Goal: Contribute content: Contribute content

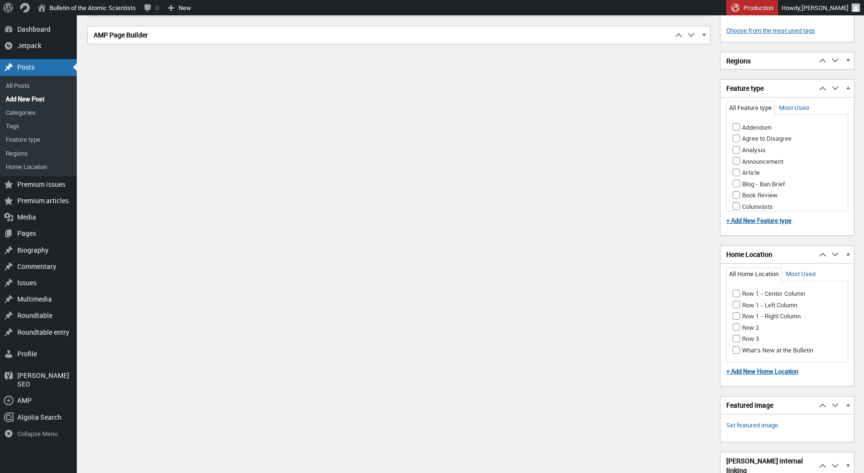
scroll to position [715, 0]
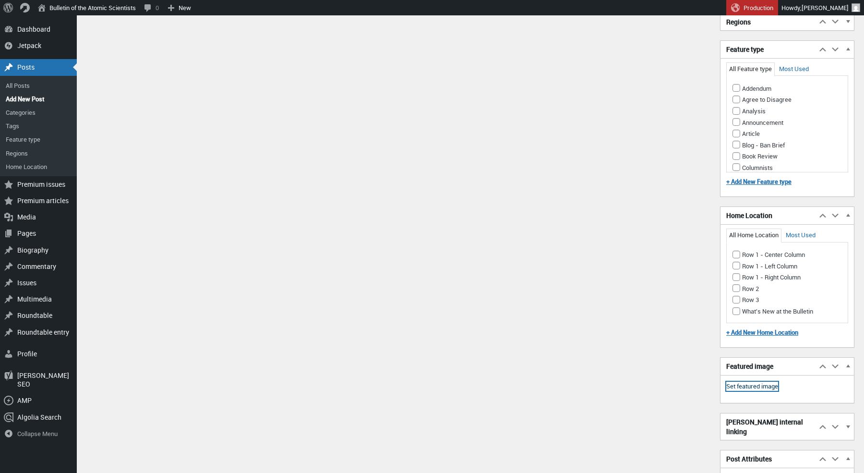
click at [742, 382] on link "Set featured image" at bounding box center [753, 387] width 52 height 10
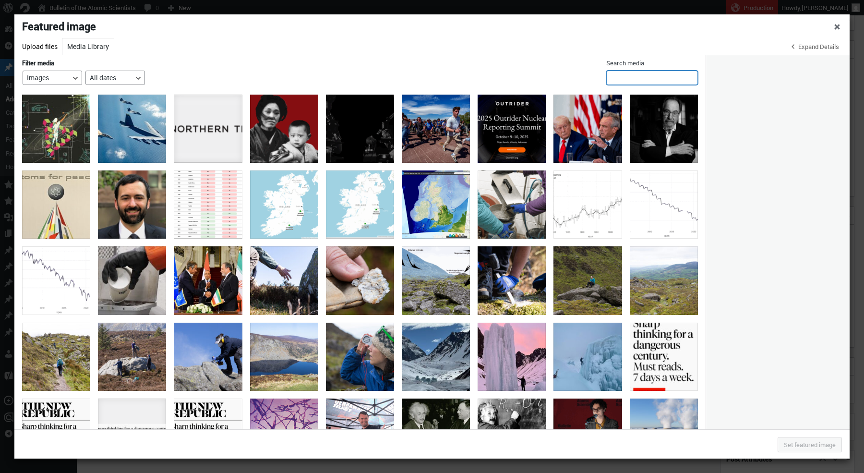
click at [658, 80] on input "Search media" at bounding box center [653, 78] width 92 height 14
type input "[PERSON_NAME]"
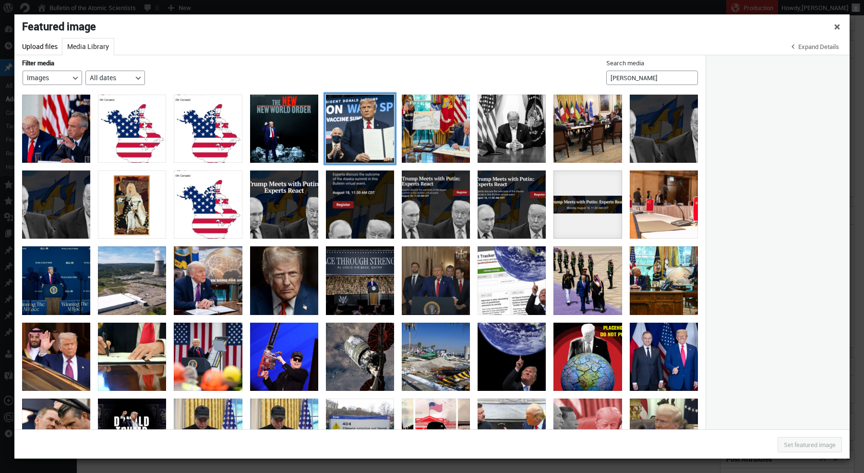
click at [363, 136] on div "ows" at bounding box center [360, 129] width 68 height 68
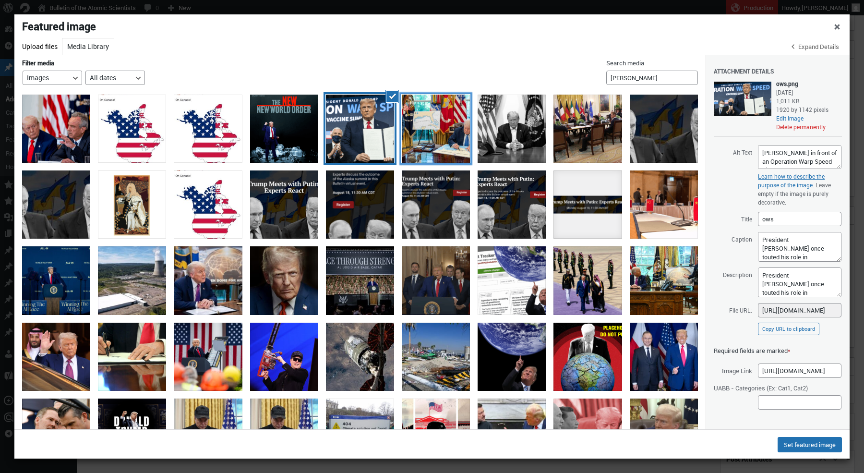
click at [456, 125] on div "Signing Gulf of America map" at bounding box center [436, 129] width 68 height 68
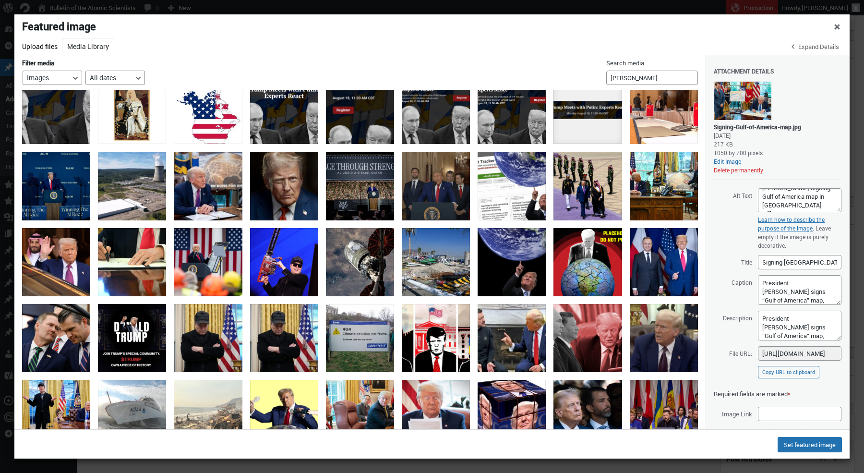
scroll to position [98, 0]
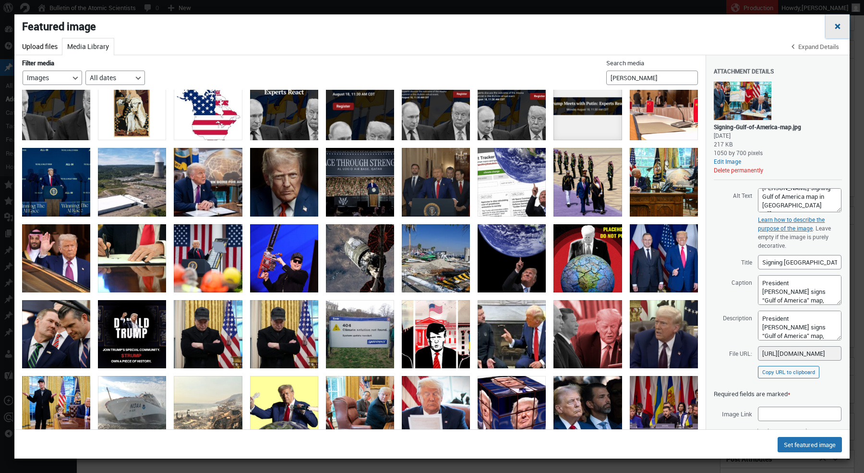
click at [837, 27] on span "Close dialog" at bounding box center [838, 26] width 10 height 8
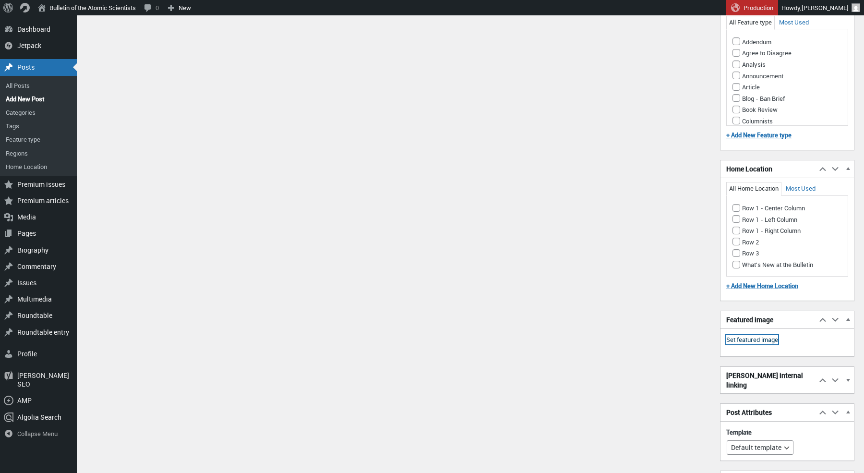
scroll to position [861, 0]
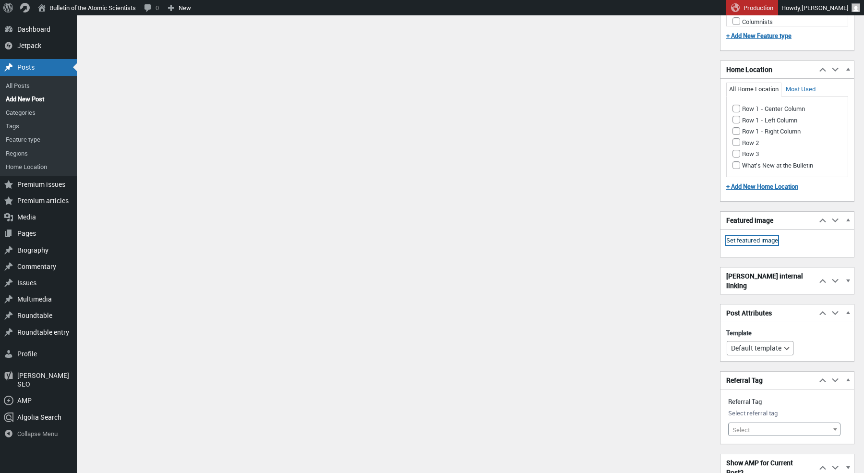
click at [750, 236] on link "Set featured image" at bounding box center [753, 241] width 52 height 10
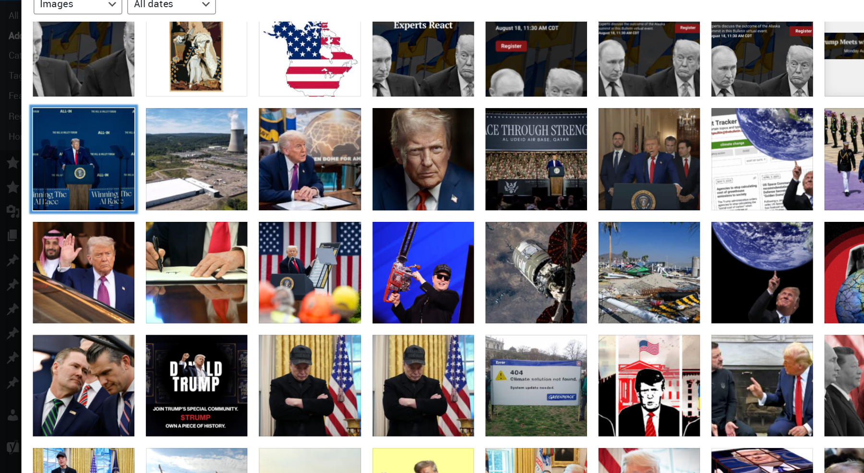
click at [61, 179] on div "President_Donald_Trump_delivers_remarks_at_the_White_House_AI_Summit_at_Andrew_…" at bounding box center [56, 182] width 68 height 68
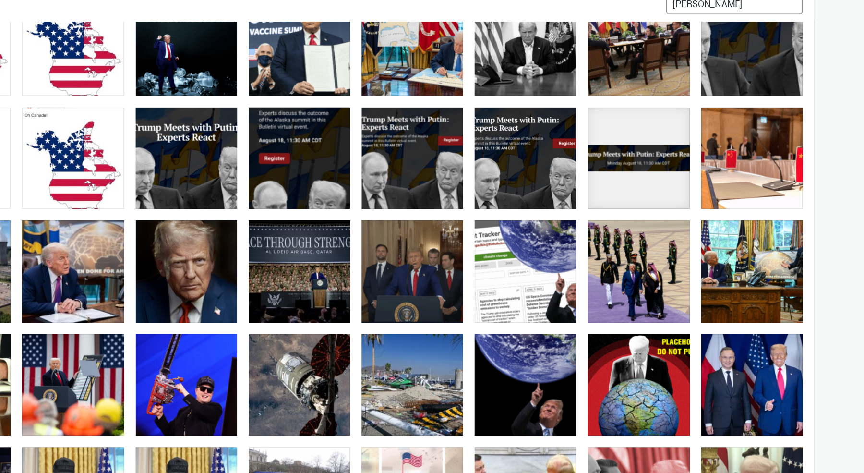
scroll to position [0, 0]
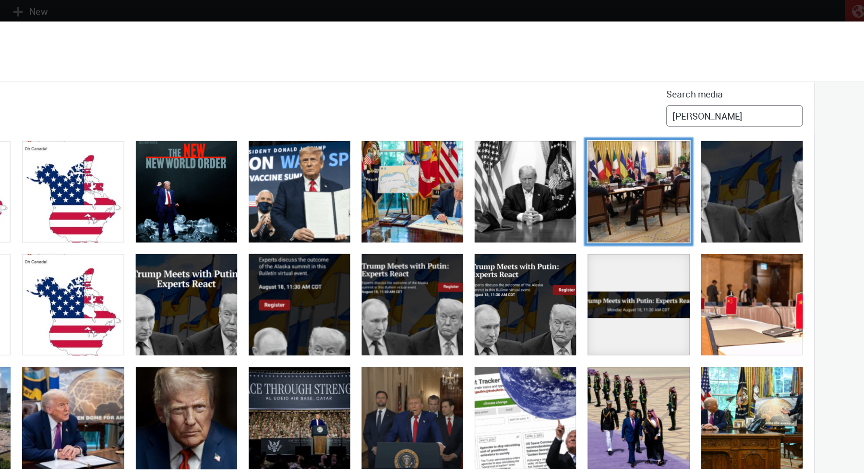
click at [575, 120] on div "European Leaders Join Ukrainian President Zelensky For White House Meeting With…" at bounding box center [588, 129] width 68 height 68
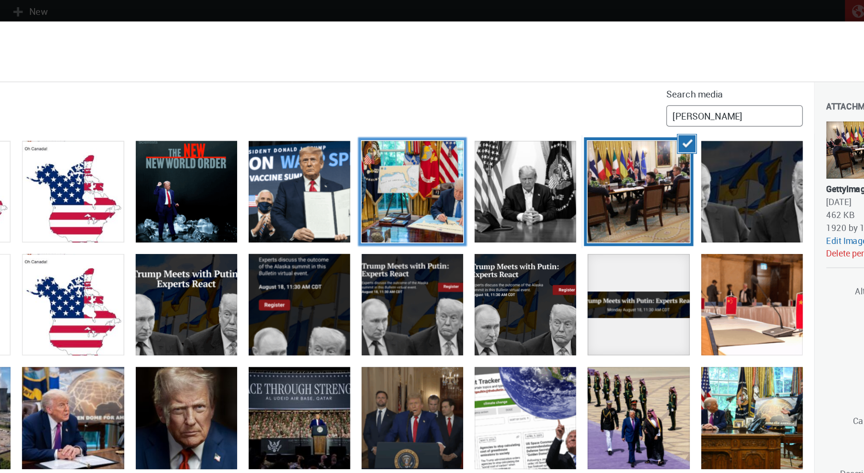
click at [433, 126] on div "Signing Gulf of America map" at bounding box center [436, 129] width 68 height 68
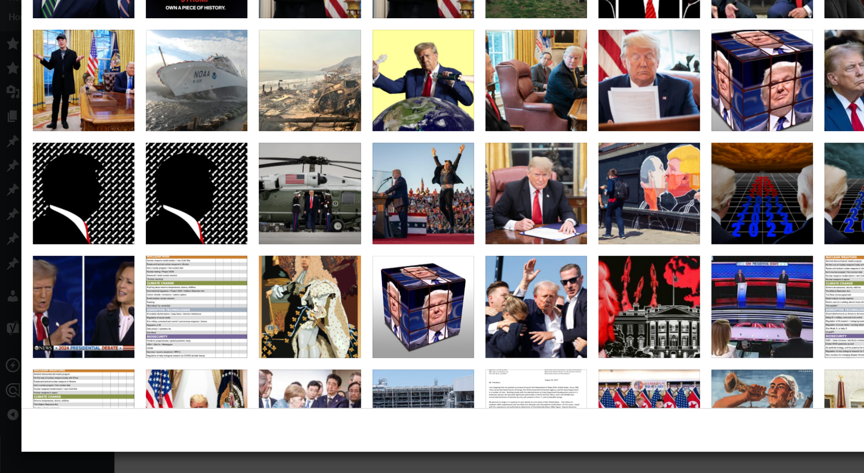
scroll to position [34, 0]
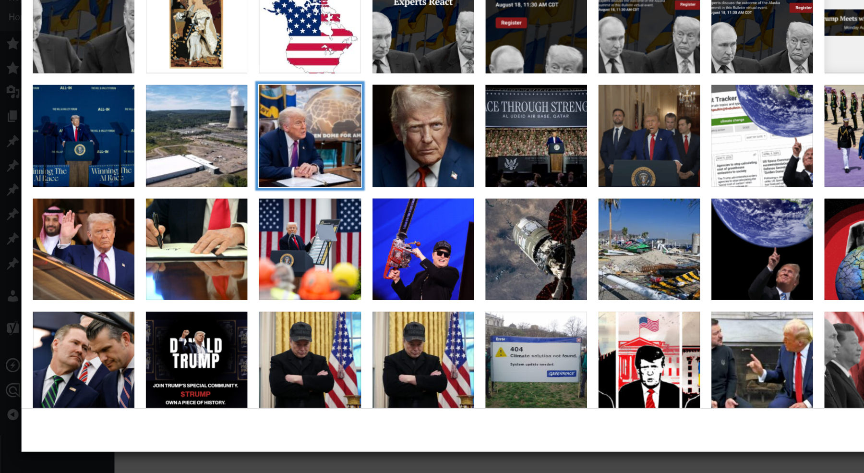
click at [223, 245] on div "L_Trump_golden_dome" at bounding box center [208, 246] width 68 height 68
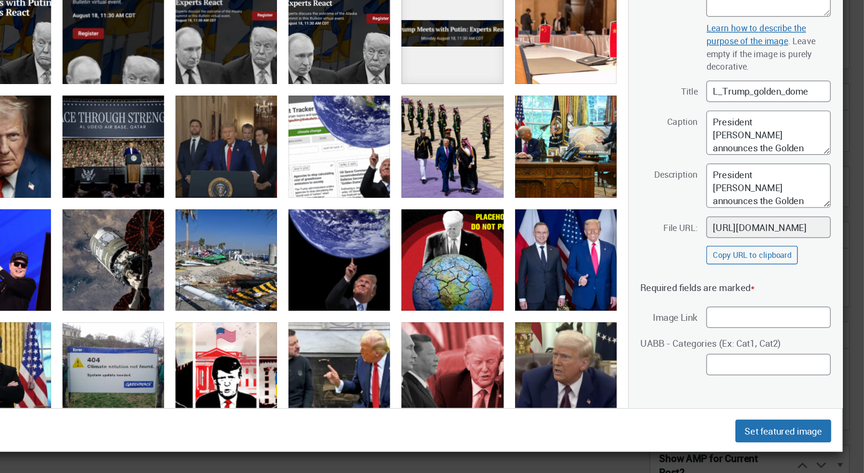
scroll to position [861, 0]
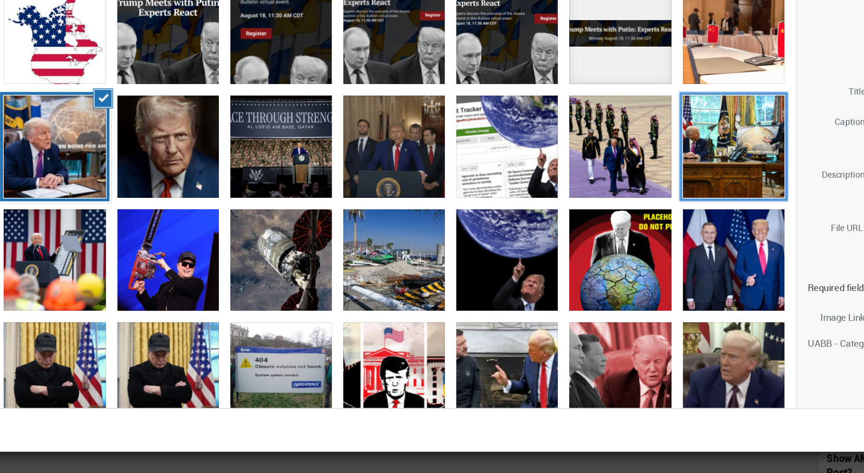
click at [666, 250] on div "US-POLITICS-TRUMP-DEFENSE" at bounding box center [664, 253] width 68 height 68
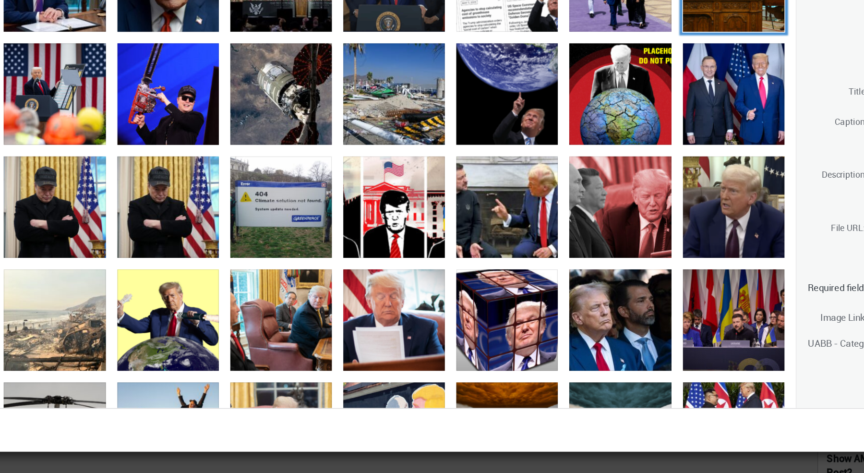
scroll to position [192, 0]
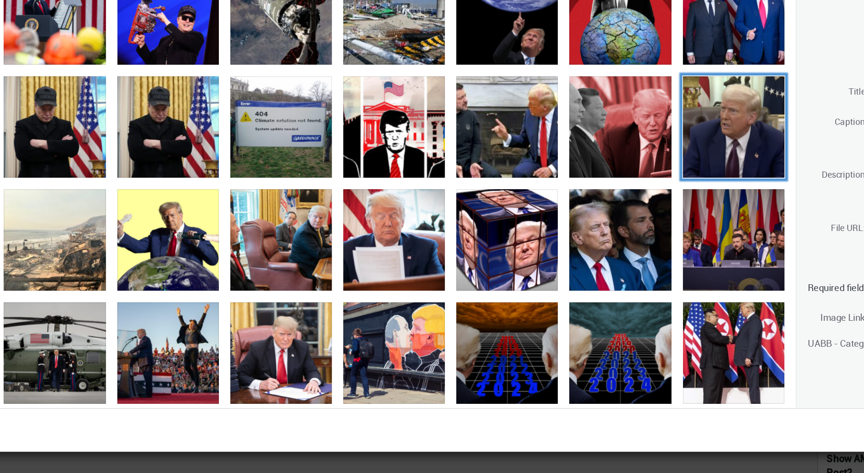
click at [673, 231] on div "Trump Feb 13" at bounding box center [664, 241] width 68 height 68
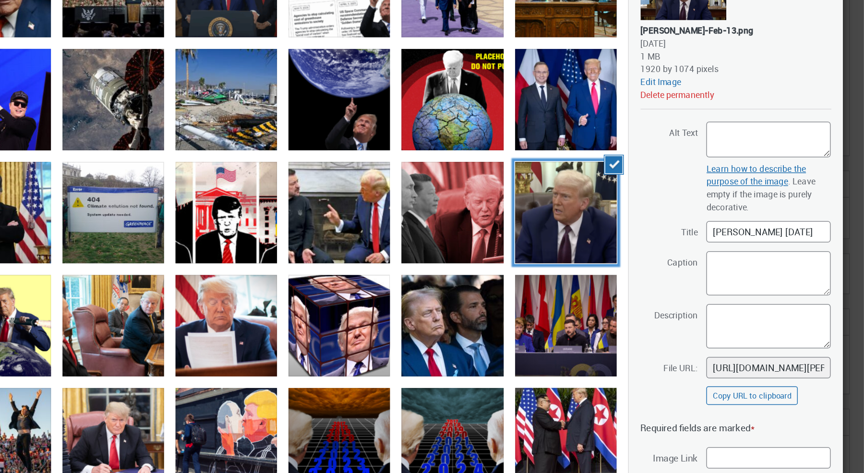
scroll to position [860, 0]
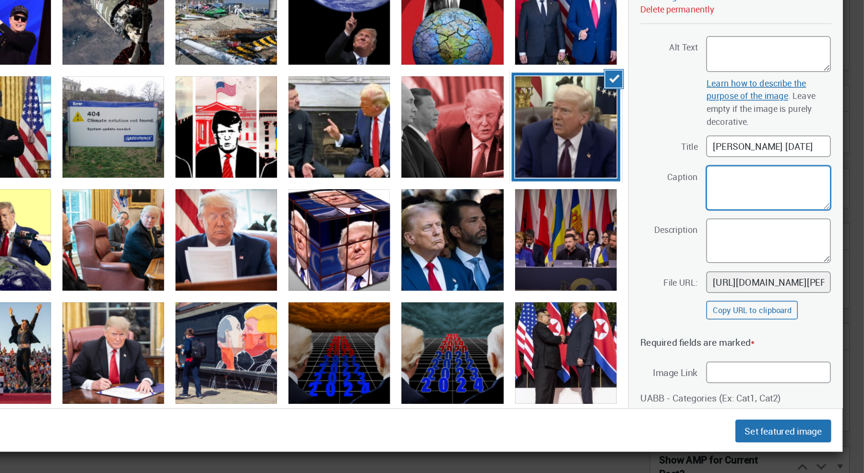
click at [766, 267] on textarea "Caption" at bounding box center [800, 282] width 84 height 30
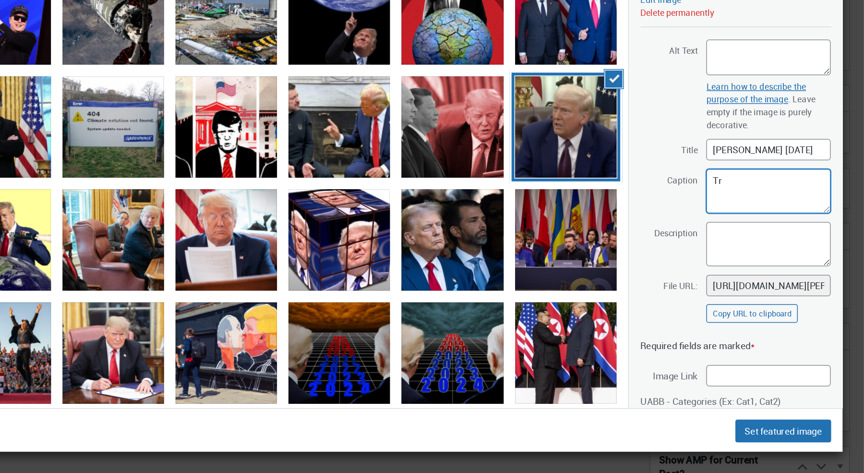
type textarea "T"
type textarea "President [PERSON_NAME]."
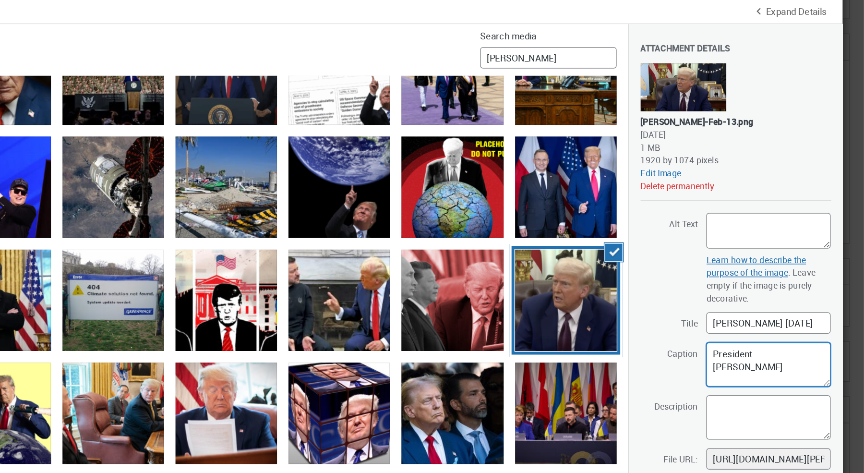
drag, startPoint x: 837, startPoint y: 240, endPoint x: 742, endPoint y: 230, distance: 95.1
click at [742, 230] on div "Attachment Details Saved. [PERSON_NAME]-Feb-13.png [DATE] 1 MB 1920 by 1074 pix…" at bounding box center [778, 216] width 128 height 322
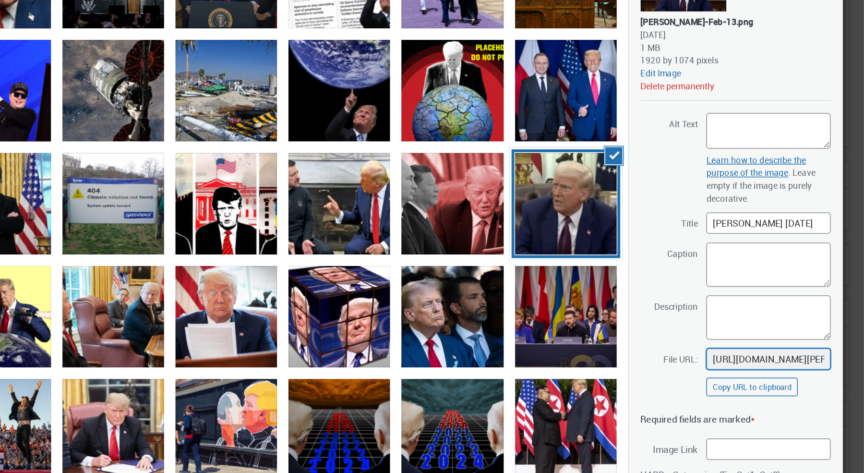
click at [788, 338] on input "[URL][DOMAIN_NAME][PERSON_NAME]" at bounding box center [800, 345] width 84 height 14
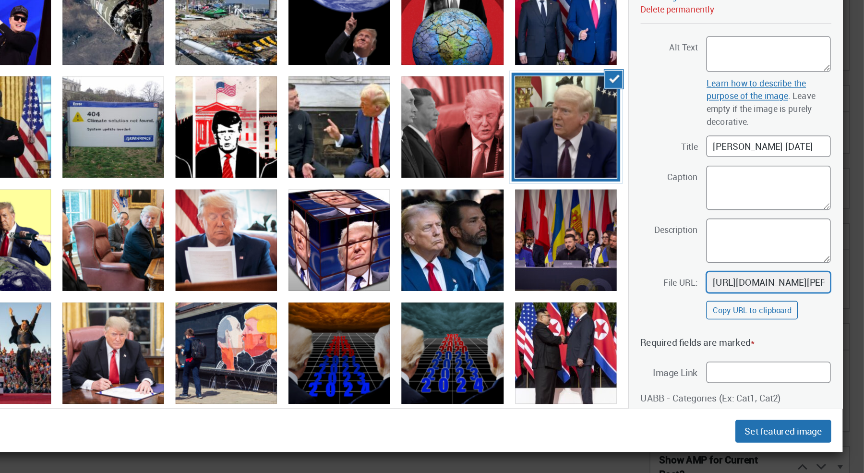
scroll to position [860, 0]
click at [788, 338] on input "[URL][DOMAIN_NAME][PERSON_NAME]" at bounding box center [800, 345] width 84 height 14
click at [779, 357] on button "Copy URL to clipboard" at bounding box center [788, 363] width 61 height 12
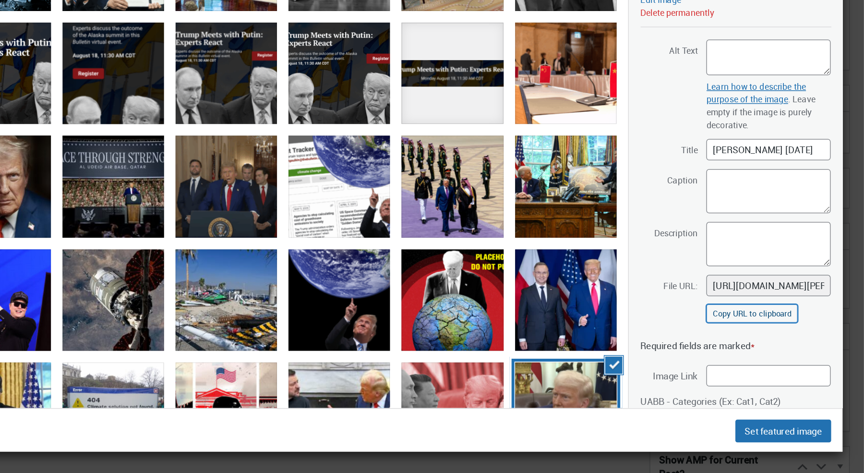
scroll to position [859, 0]
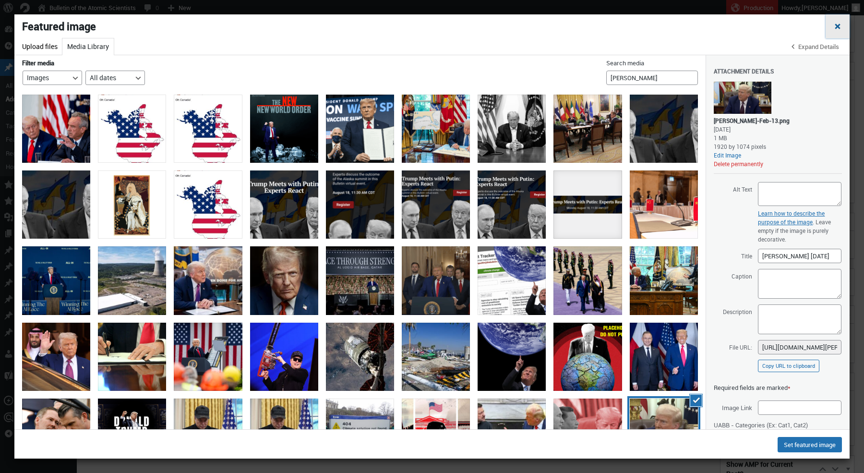
click at [841, 24] on span "Close dialog" at bounding box center [838, 26] width 10 height 8
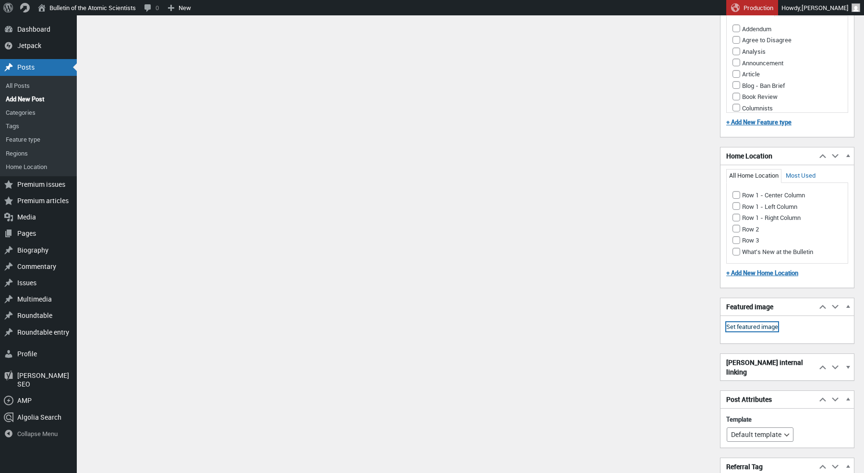
scroll to position [820, 0]
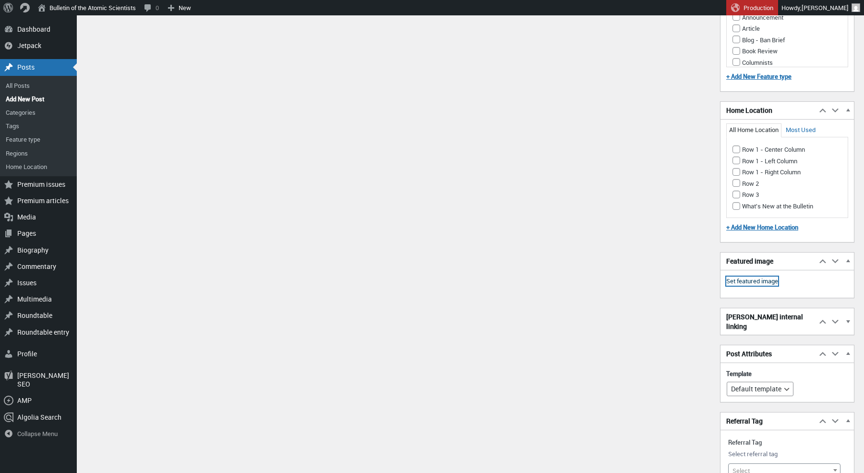
click at [753, 277] on link "Set featured image" at bounding box center [753, 282] width 52 height 10
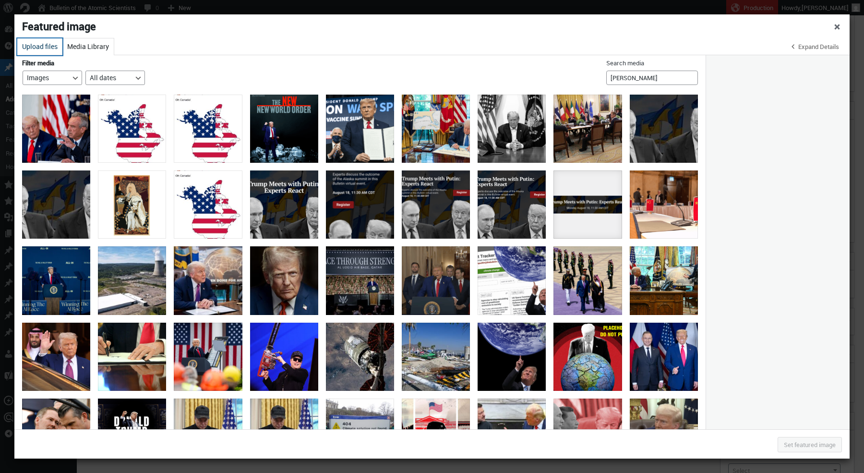
click at [47, 47] on button "Upload files" at bounding box center [39, 46] width 45 height 17
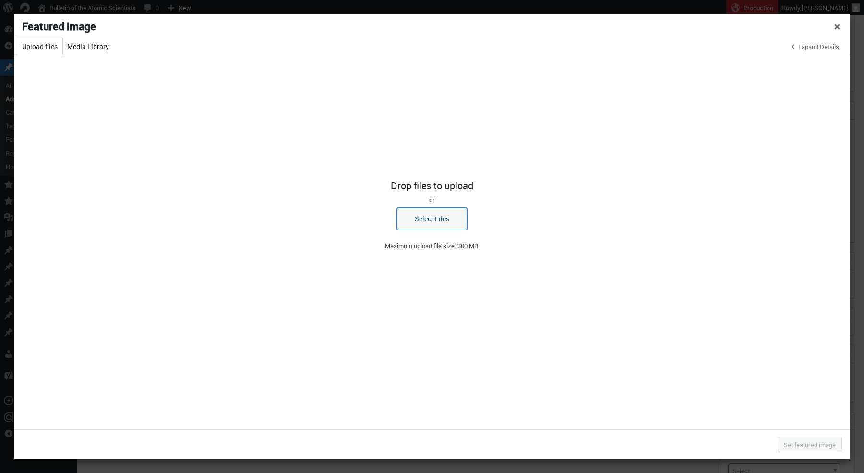
click at [408, 212] on button "Select Files" at bounding box center [432, 219] width 70 height 22
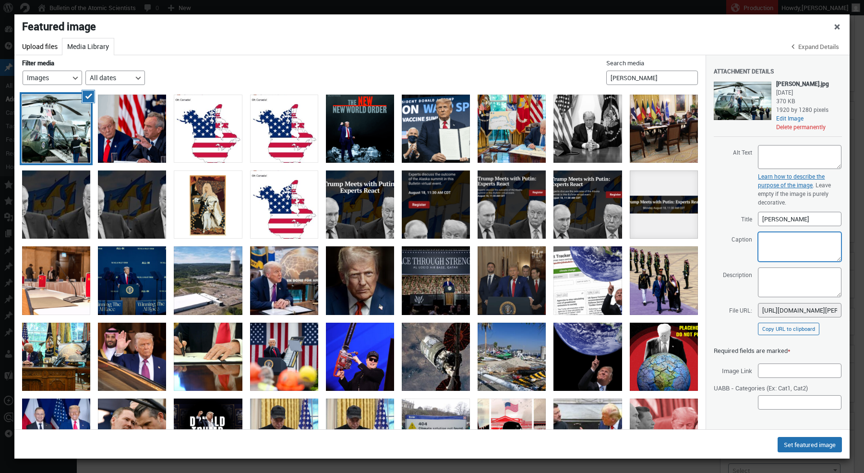
click at [774, 249] on textarea "Caption" at bounding box center [800, 247] width 84 height 30
type textarea "T"
paste textarea "[PERSON_NAME]"
drag, startPoint x: 826, startPoint y: 259, endPoint x: 737, endPoint y: 229, distance: 93.6
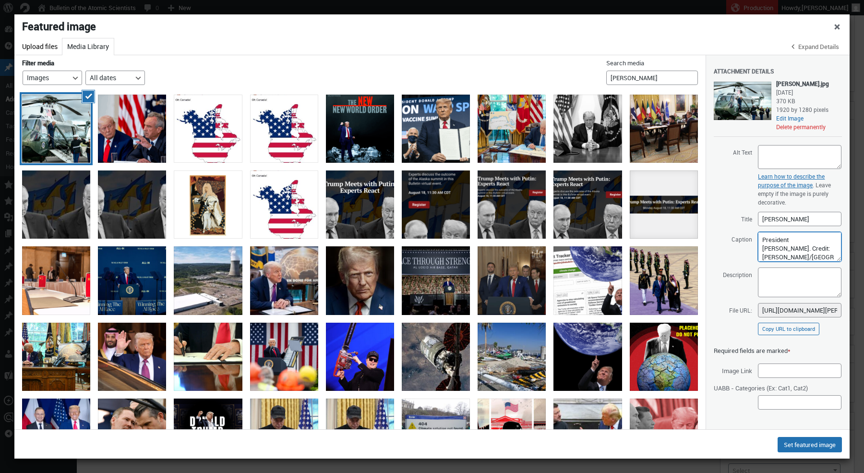
click at [737, 229] on div "Attachment Details Saved. [PERSON_NAME].jpg [DATE] 370 KB 1920 by 1280 pixels E…" at bounding box center [778, 197] width 128 height 285
type textarea "President [PERSON_NAME]. Credit: [PERSON_NAME]/[GEOGRAPHIC_DATA]."
click at [773, 280] on textarea "Description" at bounding box center [800, 283] width 84 height 30
paste textarea "President [PERSON_NAME]. Credit: [PERSON_NAME]/[GEOGRAPHIC_DATA]."
type textarea "President [PERSON_NAME]. Credit: [PERSON_NAME]/[GEOGRAPHIC_DATA]."
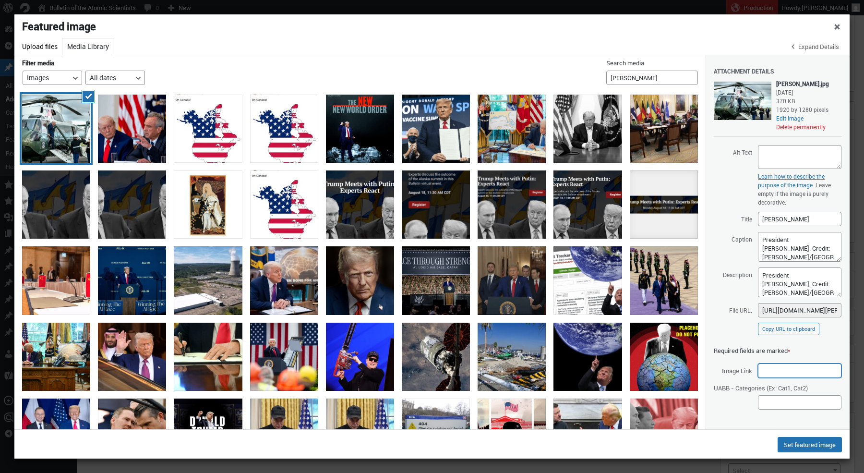
click at [774, 371] on input "Image Link" at bounding box center [800, 371] width 84 height 14
paste input "[URL][DOMAIN_NAME]"
type input "[URL][DOMAIN_NAME]"
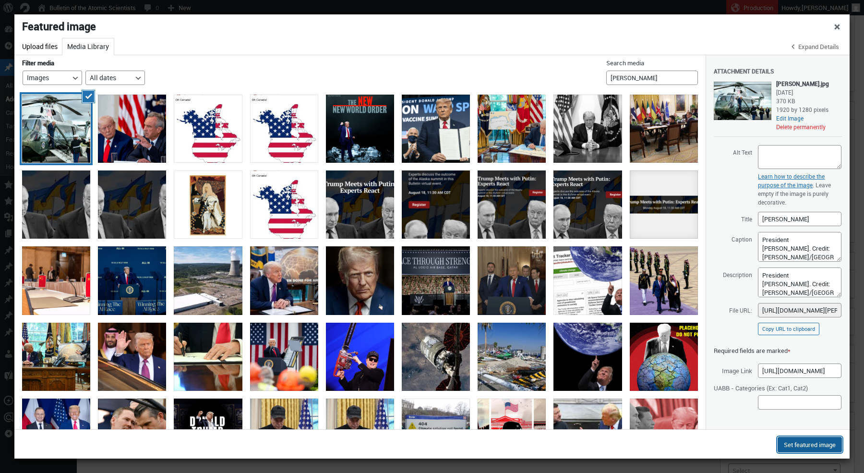
click at [803, 445] on button "Set featured image" at bounding box center [810, 444] width 64 height 15
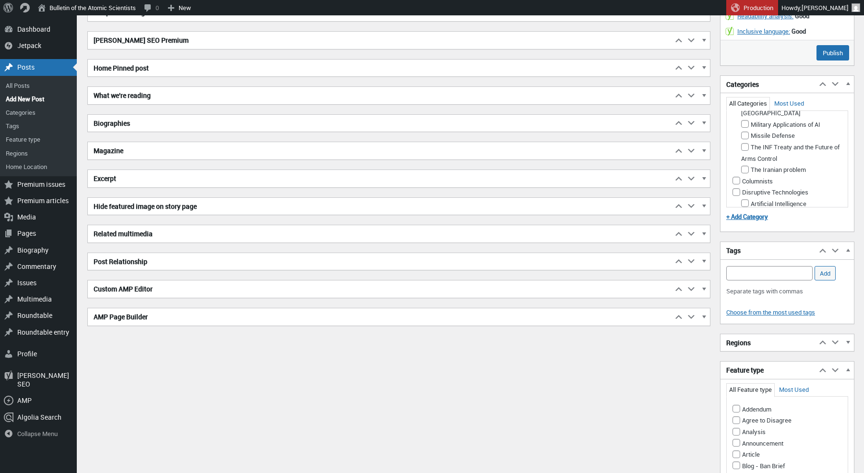
scroll to position [393, 0]
click at [255, 121] on h2 "Biographies" at bounding box center [380, 124] width 585 height 17
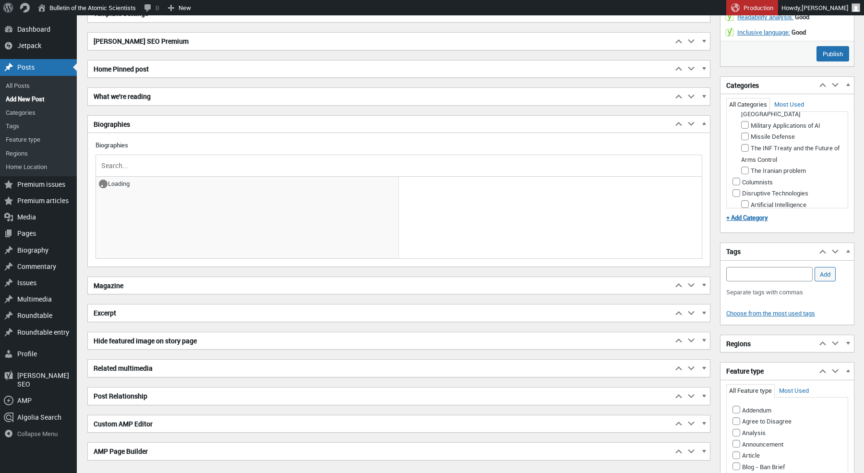
click at [206, 158] on input "text" at bounding box center [398, 165] width 599 height 14
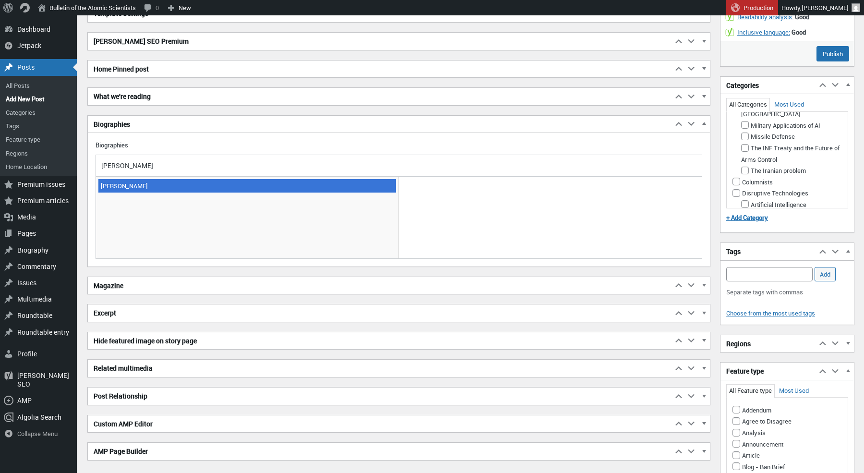
type input "[PERSON_NAME]"
click at [141, 184] on span "[PERSON_NAME]" at bounding box center [247, 185] width 298 height 13
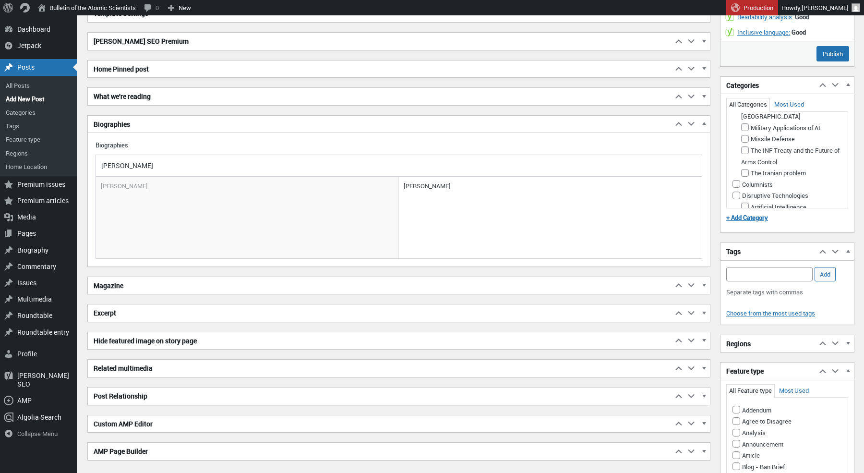
scroll to position [236, 0]
click at [743, 171] on input "Biosecurity" at bounding box center [746, 171] width 8 height 8
checkbox input "true"
click at [740, 268] on input "Add Tag" at bounding box center [770, 274] width 86 height 14
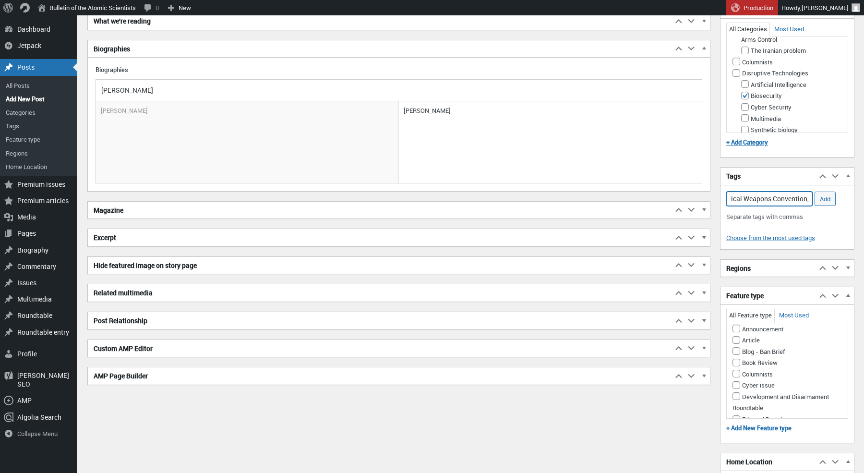
scroll to position [48, 0]
type input "Biological Weapons Convention,"
click at [736, 328] on input "Article" at bounding box center [737, 332] width 8 height 8
checkbox input "true"
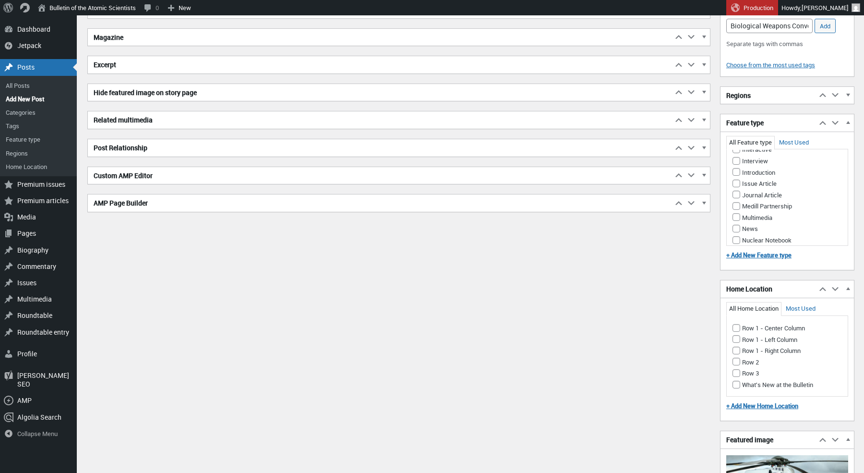
scroll to position [645, 0]
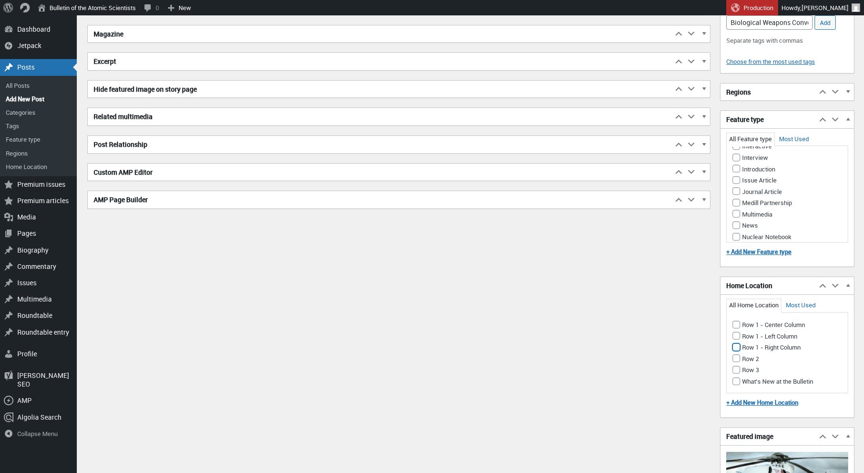
click at [737, 343] on input "Row 1 - Right Column" at bounding box center [737, 347] width 8 height 8
checkbox input "true"
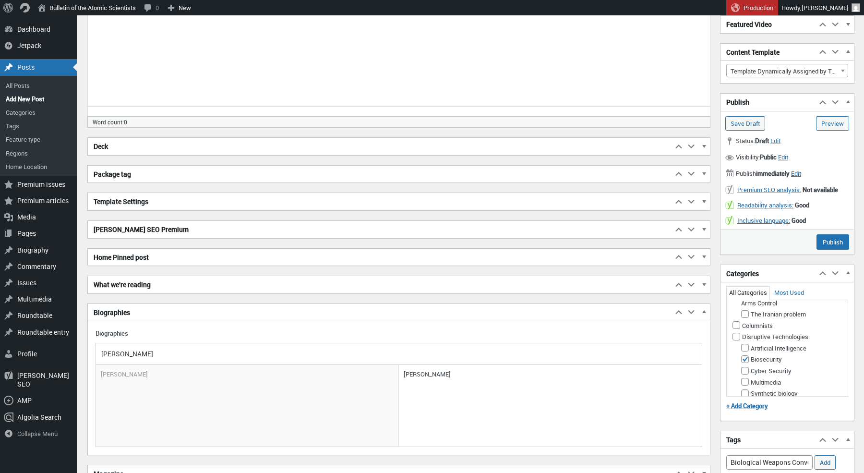
scroll to position [0, 0]
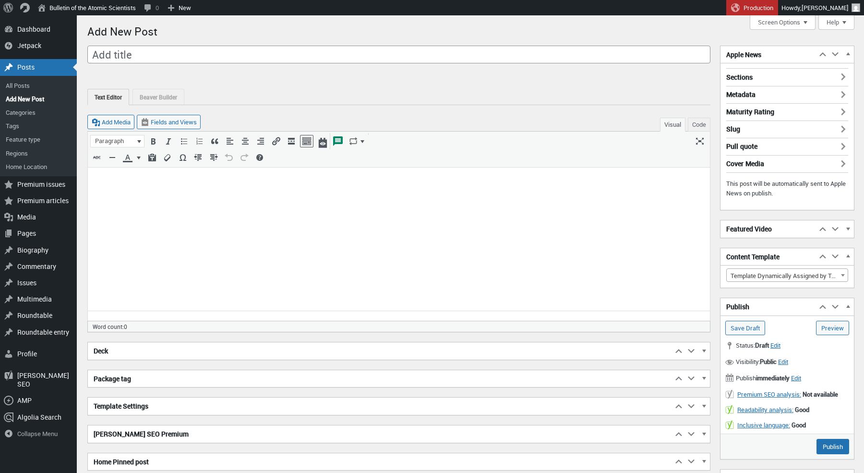
click at [291, 198] on html at bounding box center [399, 183] width 622 height 32
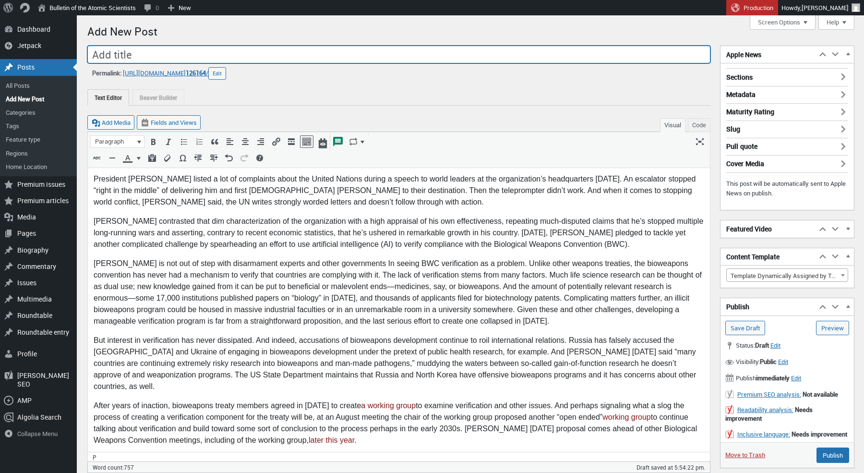
click at [151, 54] on input "Add title" at bounding box center [398, 55] width 623 height 18
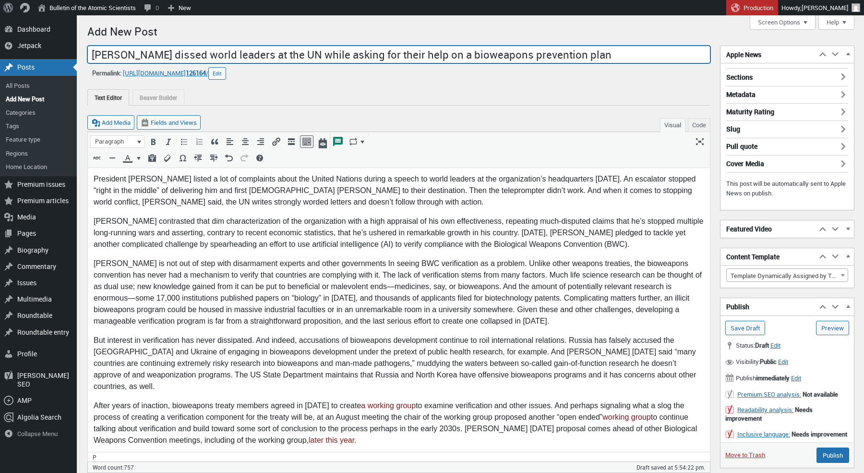
type input "[PERSON_NAME] dissed world leaders at the UN while asking for their help on a b…"
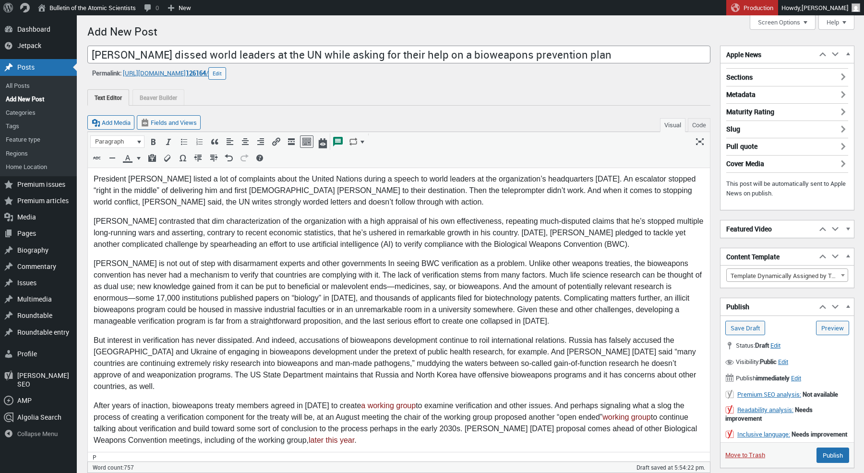
click at [226, 251] on body "President [PERSON_NAME] listed a lot of complaints about the United Nations dur…" at bounding box center [399, 398] width 611 height 450
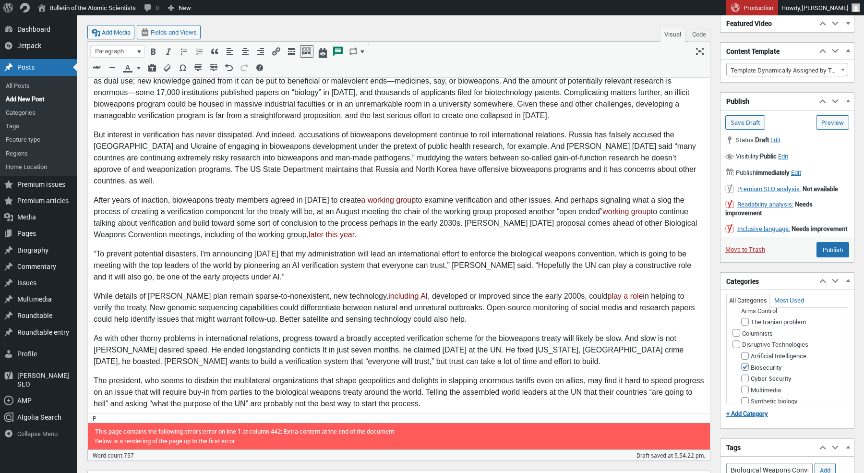
scroll to position [210, 0]
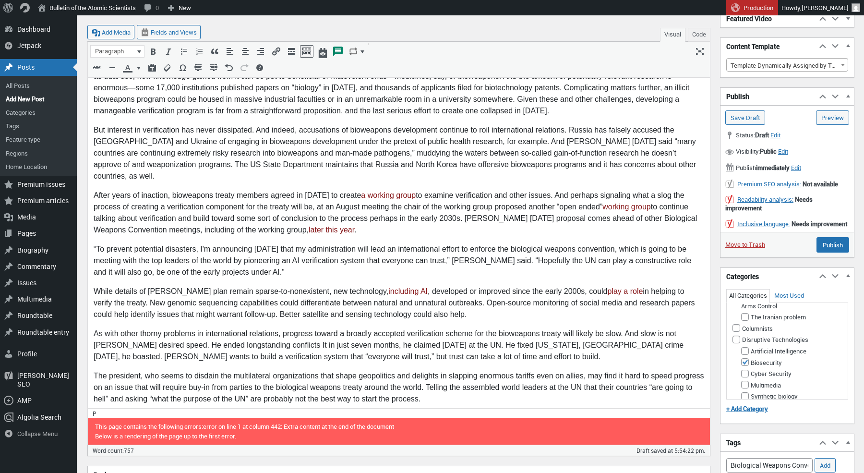
click at [389, 244] on p "“To prevent potential disasters, I'm announcing [DATE] that my administration w…" at bounding box center [399, 261] width 611 height 35
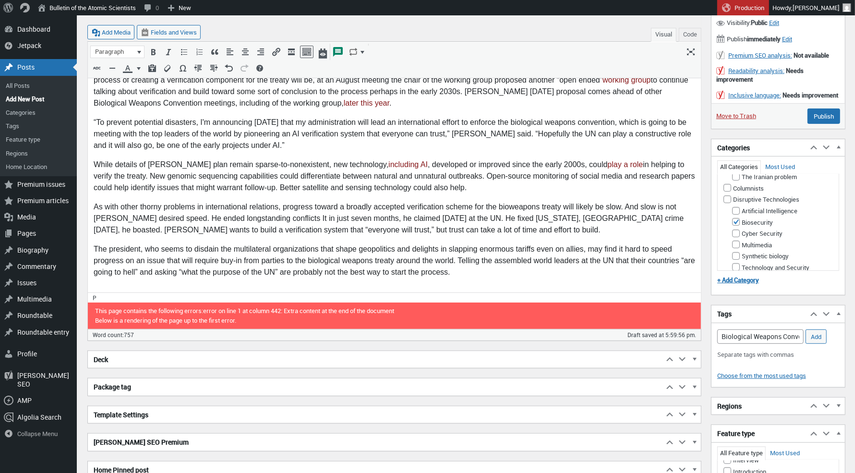
scroll to position [7, 0]
click at [269, 116] on body "President [PERSON_NAME] listed a lot of complaints about the United Nations dur…" at bounding box center [394, 61] width 602 height 450
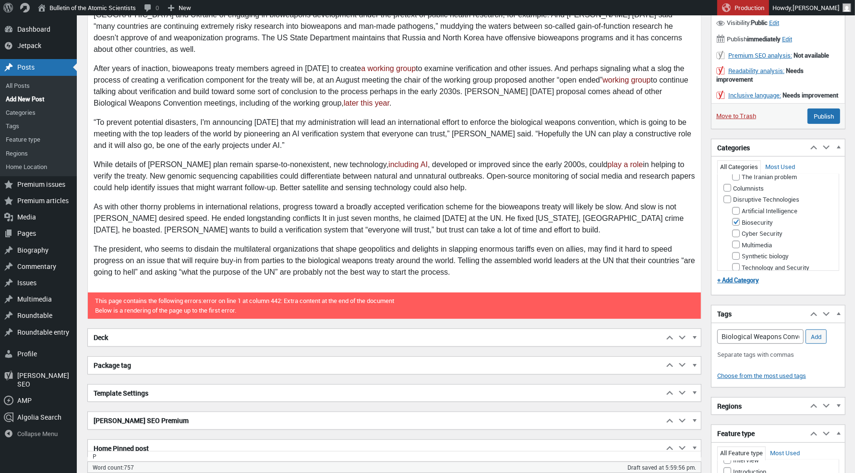
scroll to position [0, 0]
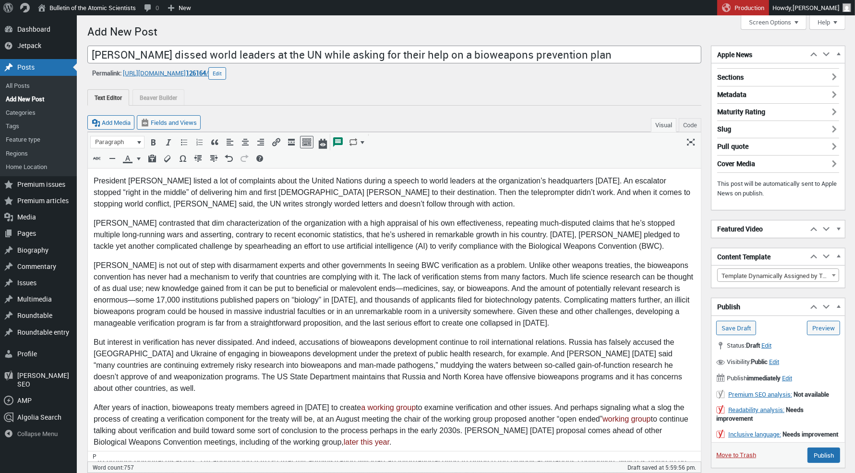
click at [261, 129] on div "Add Media Fields and Views Visual Code" at bounding box center [394, 119] width 614 height 26
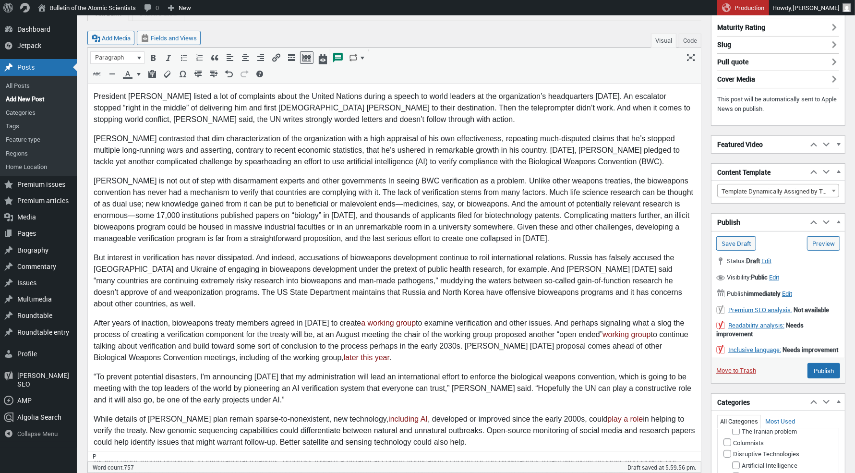
scroll to position [2, 0]
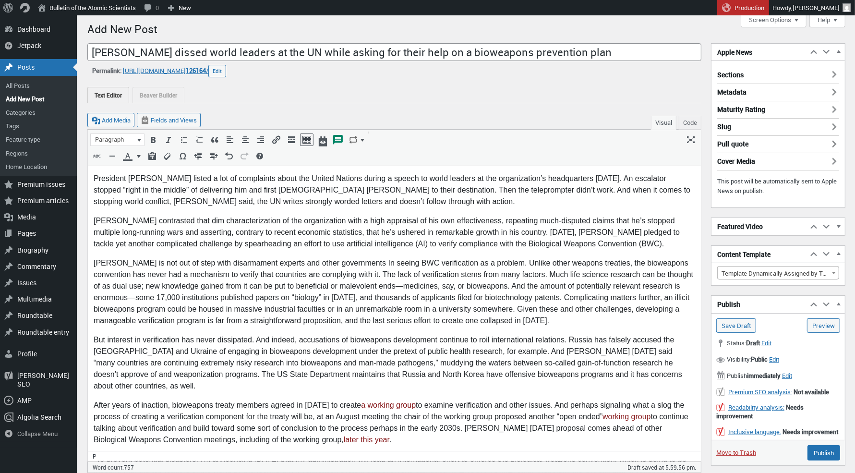
drag, startPoint x: 158, startPoint y: 189, endPoint x: 166, endPoint y: 212, distance: 24.3
click at [158, 189] on p "President [PERSON_NAME] listed a lot of complaints about the United Nations dur…" at bounding box center [394, 190] width 602 height 35
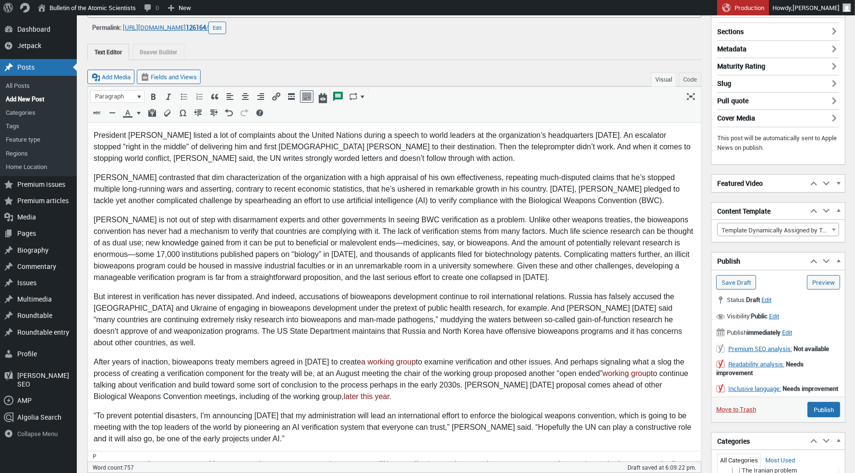
scroll to position [46, 0]
click at [349, 218] on p "[PERSON_NAME] is not out of step with disarmament experts and other governments…" at bounding box center [394, 248] width 602 height 69
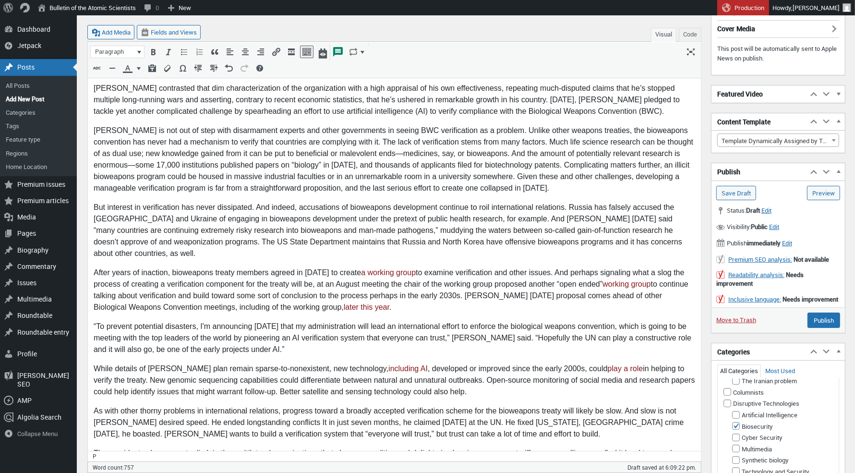
scroll to position [144, 0]
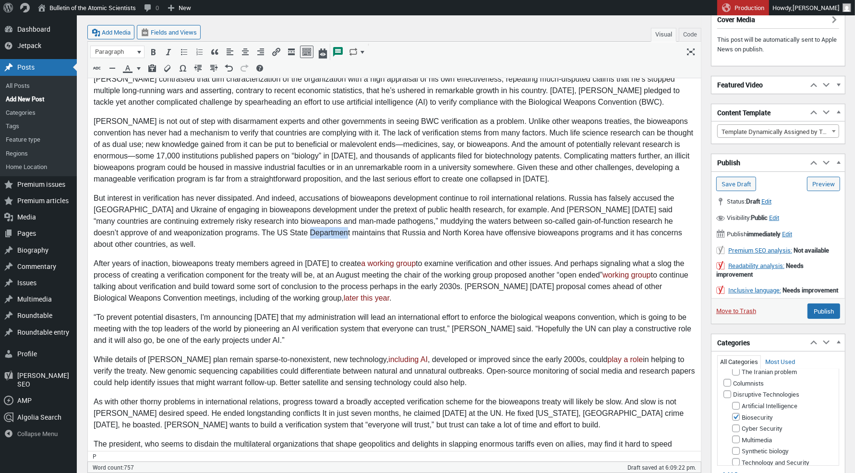
drag, startPoint x: 275, startPoint y: 232, endPoint x: 306, endPoint y: 232, distance: 31.2
click at [306, 232] on p "But interest in verification has never dissipated. And indeed, accusations of b…" at bounding box center [394, 222] width 602 height 58
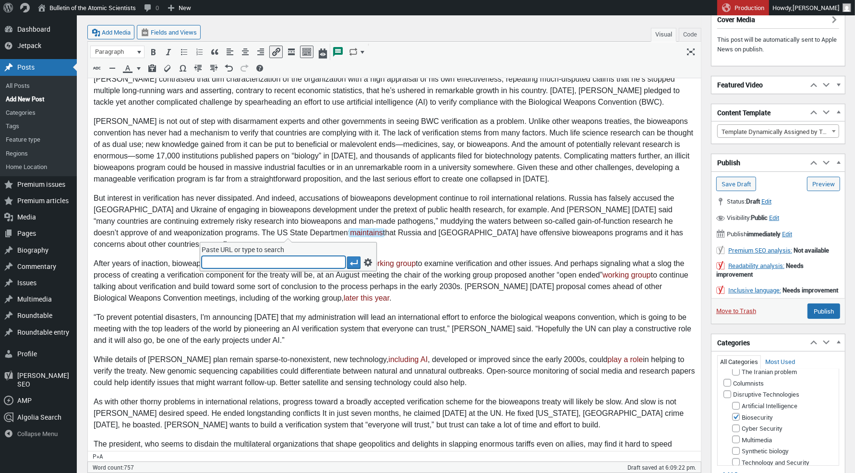
type input "[URL][DOMAIN_NAME]"
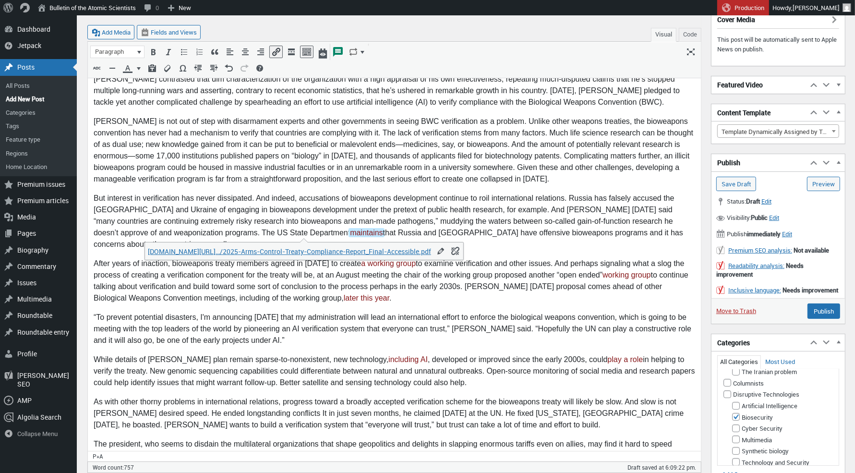
scroll to position [0, 0]
click at [280, 317] on p "“To prevent potential disasters, I'm announcing [DATE] that my administration w…" at bounding box center [394, 329] width 602 height 35
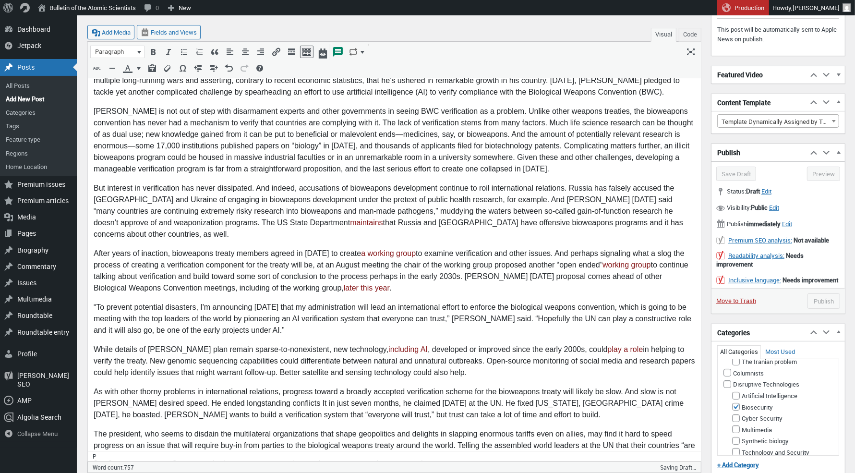
scroll to position [167, 0]
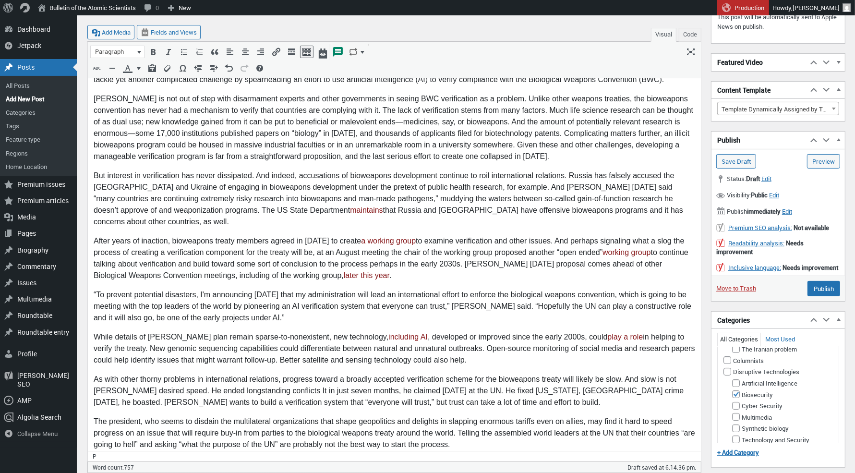
drag, startPoint x: 367, startPoint y: 264, endPoint x: 367, endPoint y: 269, distance: 5.8
click at [367, 264] on p "After years of inaction, bioweapons treaty members agreed in [DATE] to create a…" at bounding box center [394, 258] width 602 height 46
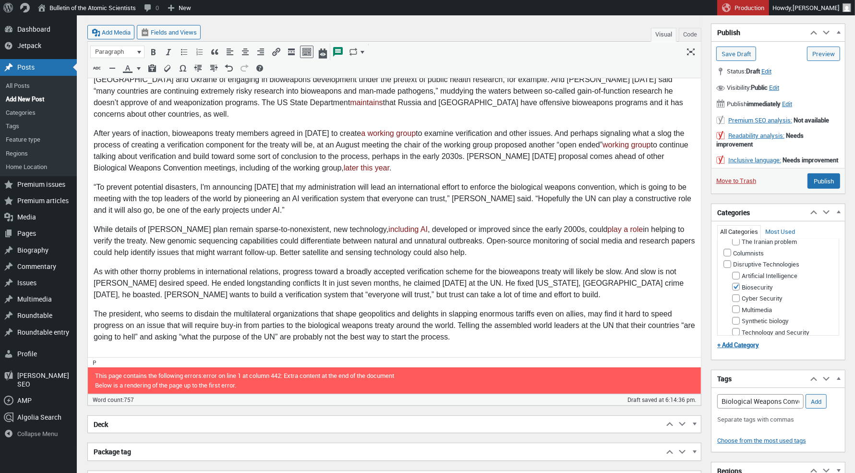
scroll to position [291, 0]
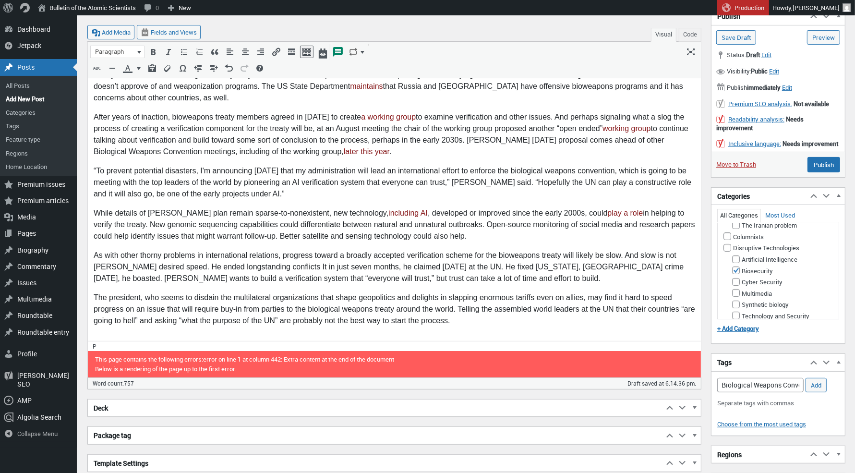
click at [292, 268] on p "As with other thorny problems in international relations, progress toward a bro…" at bounding box center [394, 267] width 602 height 35
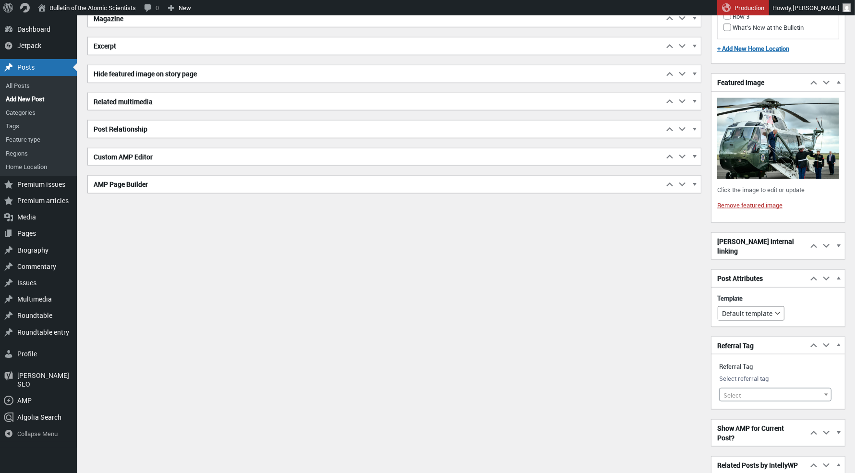
scroll to position [1130, 0]
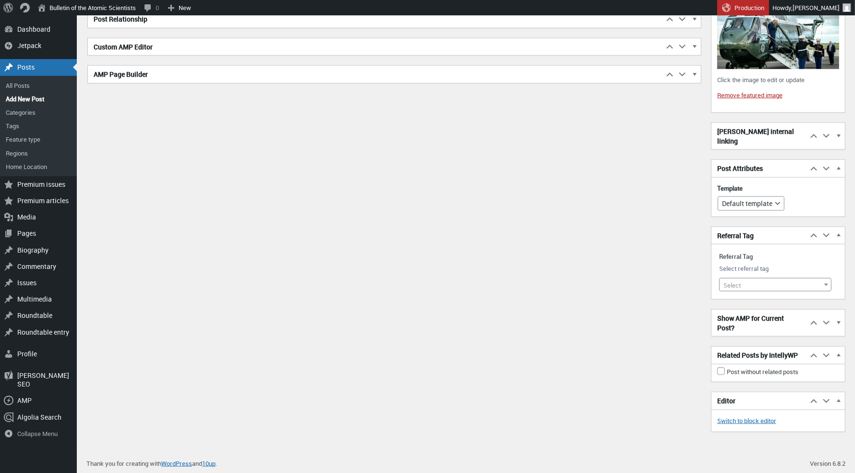
click at [751, 279] on span "Select" at bounding box center [775, 285] width 111 height 13
click at [740, 296] on input "search" at bounding box center [776, 303] width 107 height 14
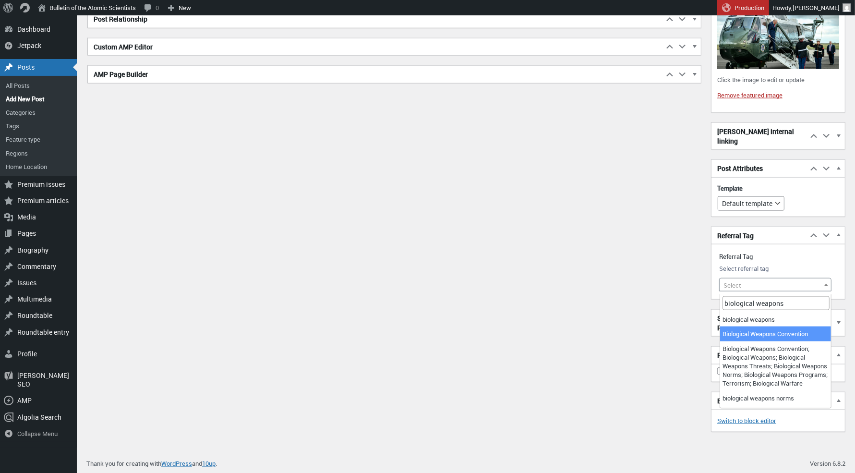
type input "biological weapons"
select select "10049"
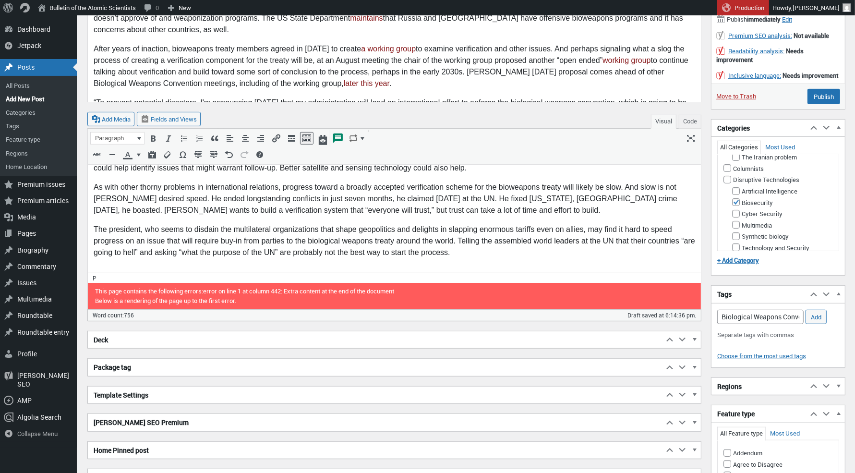
scroll to position [490, 0]
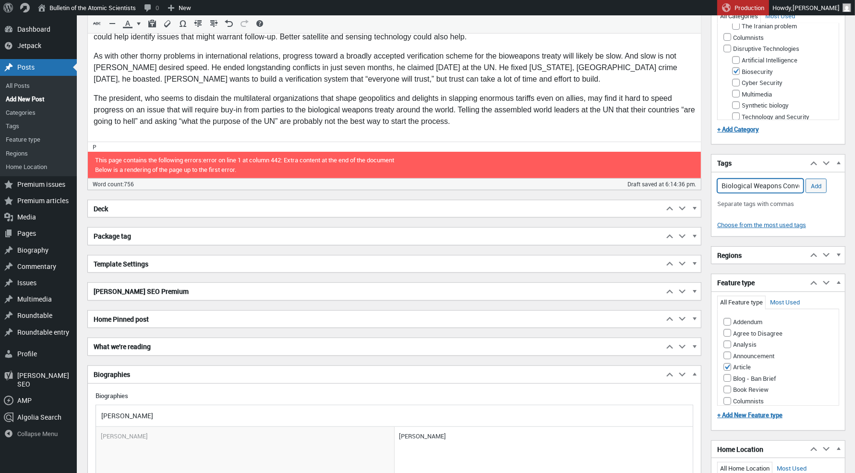
click at [754, 193] on input "Biological Weapons Convention," at bounding box center [761, 186] width 86 height 14
click at [800, 193] on input "Biological Weapons Convention," at bounding box center [761, 186] width 86 height 14
drag, startPoint x: 800, startPoint y: 201, endPoint x: 806, endPoint y: 200, distance: 5.8
click at [806, 193] on div "Add Tag Biological Weapons Convention, Add" at bounding box center [779, 186] width 122 height 14
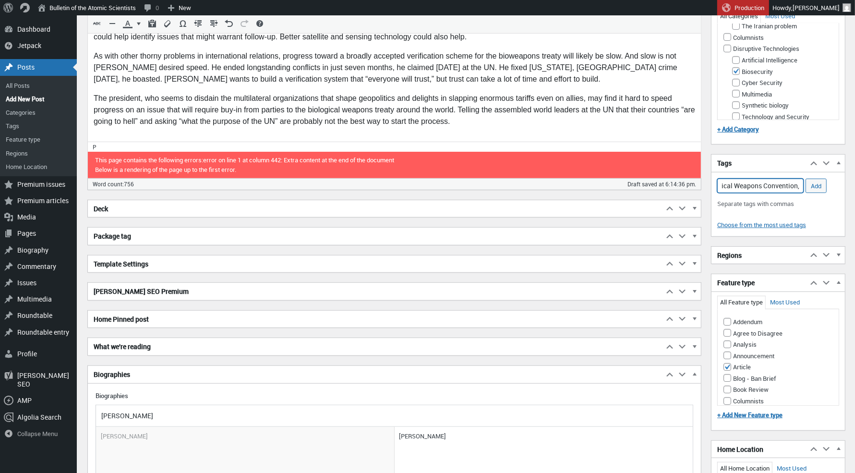
click at [799, 193] on input "Biological Weapons Convention," at bounding box center [761, 186] width 86 height 14
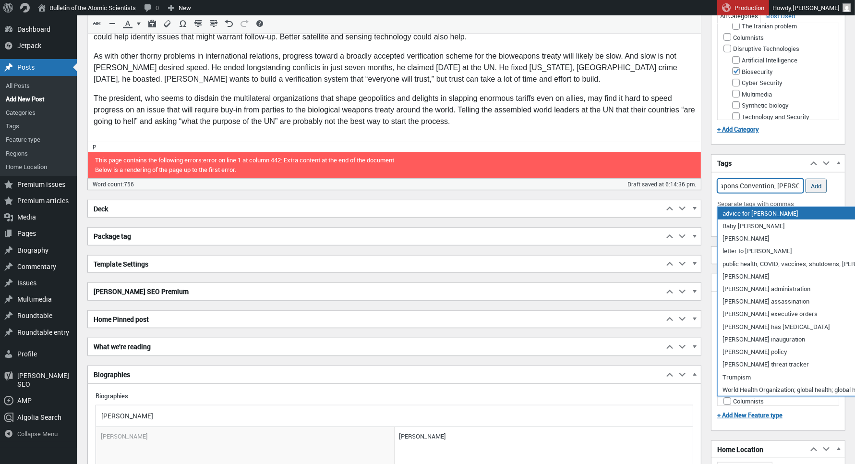
type input "Biological Weapons Convention, [PERSON_NAME]"
click at [820, 193] on input "Add" at bounding box center [816, 186] width 21 height 14
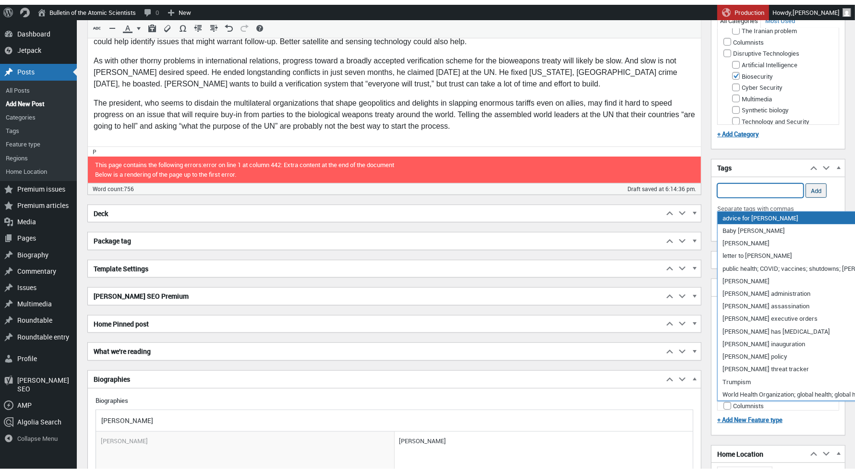
scroll to position [0, 0]
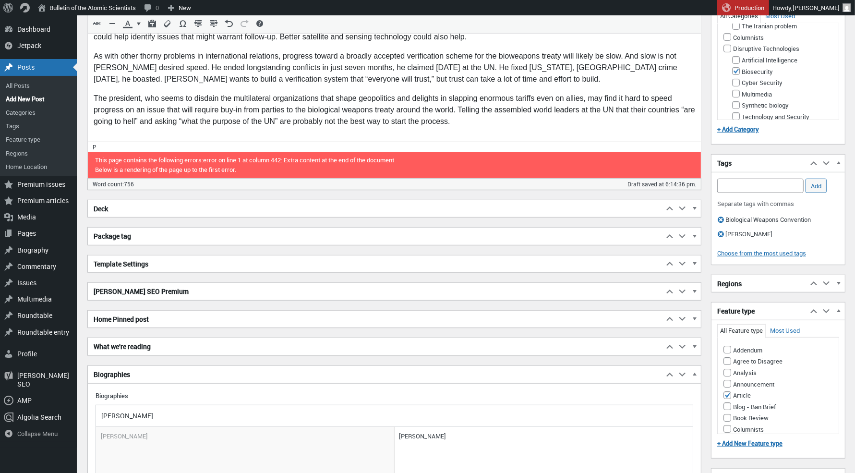
click at [741, 240] on li "Remove term: [PERSON_NAME] [PERSON_NAME]" at bounding box center [748, 234] width 49 height 11
drag, startPoint x: 722, startPoint y: 245, endPoint x: 725, endPoint y: 239, distance: 7.1
click at [721, 239] on span "button" at bounding box center [721, 235] width 12 height 10
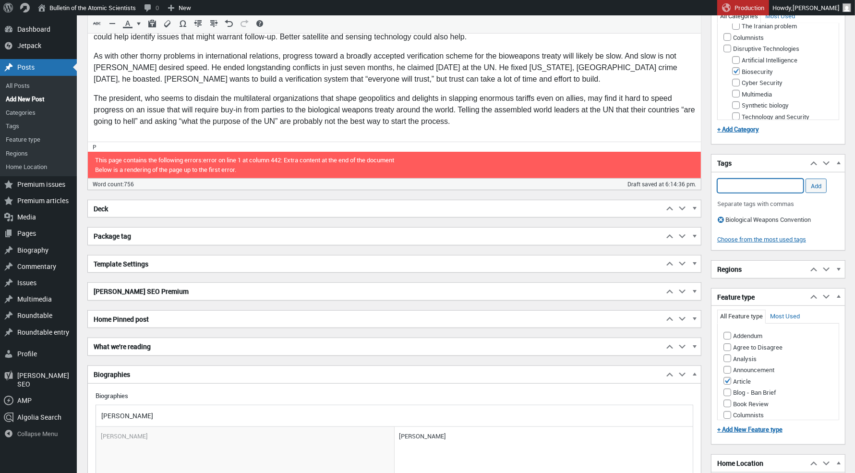
click at [750, 193] on input "Add Tag" at bounding box center [761, 186] width 86 height 14
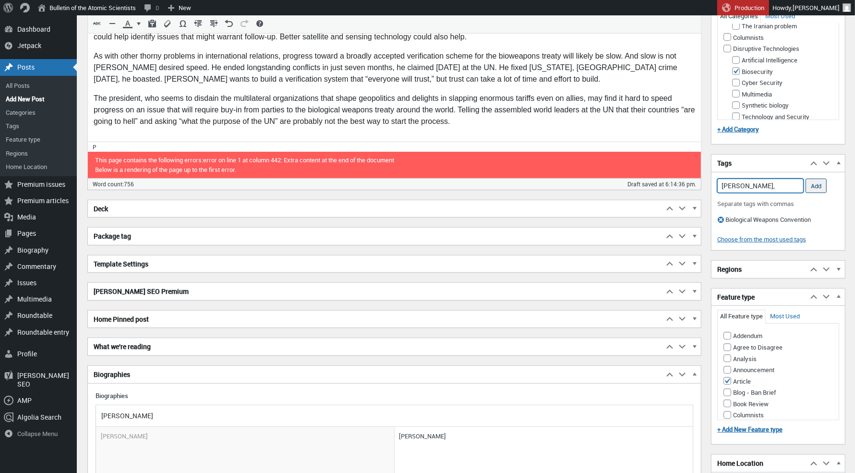
type input "[PERSON_NAME],"
click at [825, 193] on input "Add" at bounding box center [816, 186] width 21 height 14
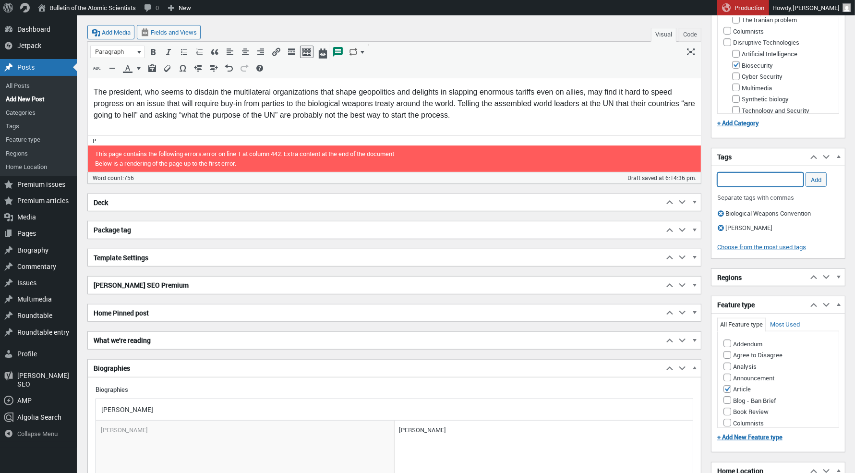
scroll to position [79, 0]
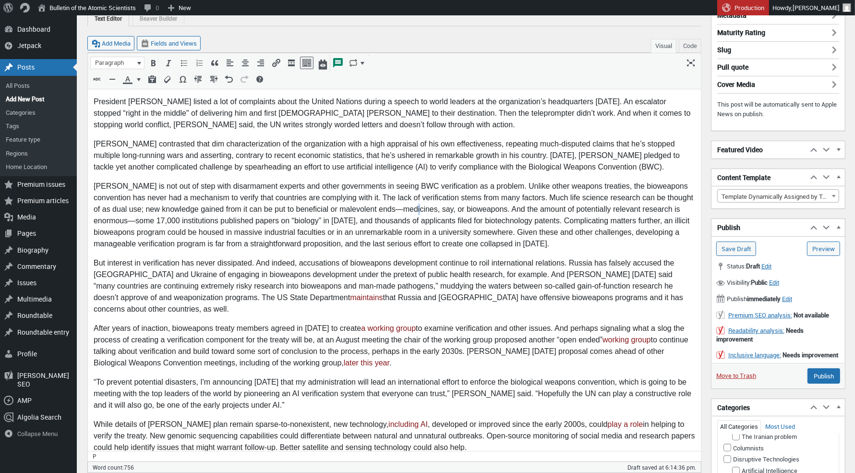
click at [408, 209] on p "[PERSON_NAME] is not out of step with disarmament experts and other governments…" at bounding box center [394, 215] width 602 height 69
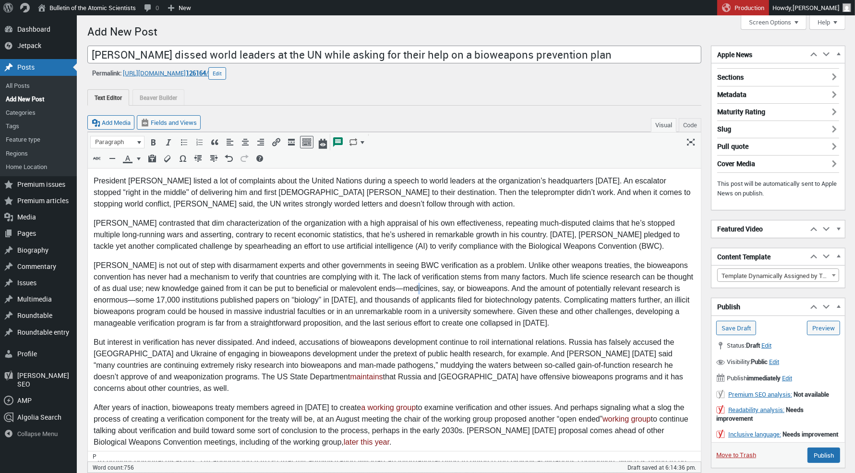
scroll to position [16, 0]
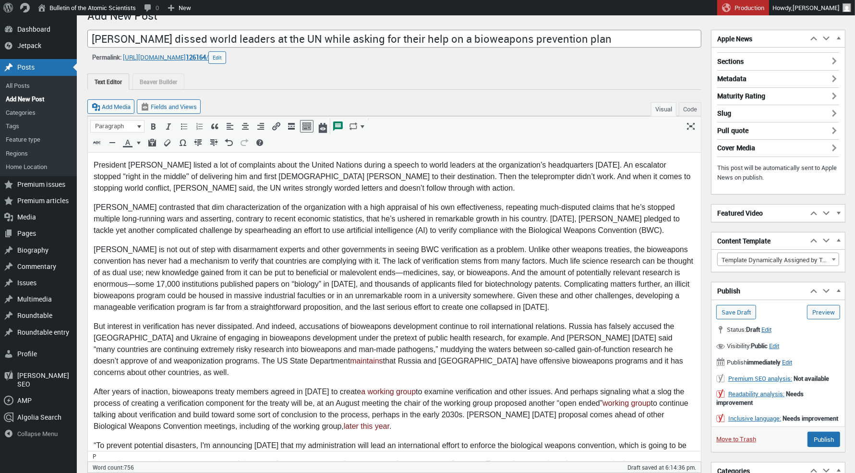
click at [417, 220] on p "[PERSON_NAME] contrasted that dim characterization of the organization with a h…" at bounding box center [394, 219] width 602 height 35
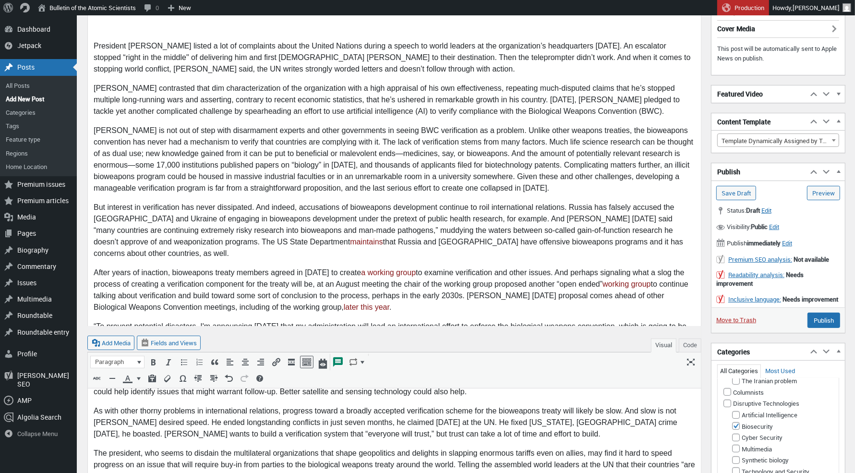
scroll to position [82, 0]
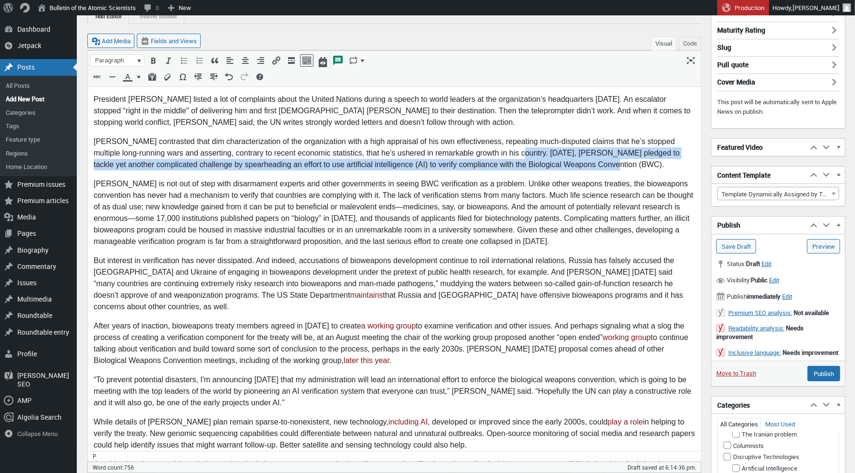
drag, startPoint x: 506, startPoint y: 149, endPoint x: 602, endPoint y: 162, distance: 96.4
click at [602, 162] on p "[PERSON_NAME] contrasted that dim characterization of the organization with a h…" at bounding box center [394, 153] width 602 height 35
copy p "[DATE], [PERSON_NAME] pledged to tackle yet another complicated challenge by sp…"
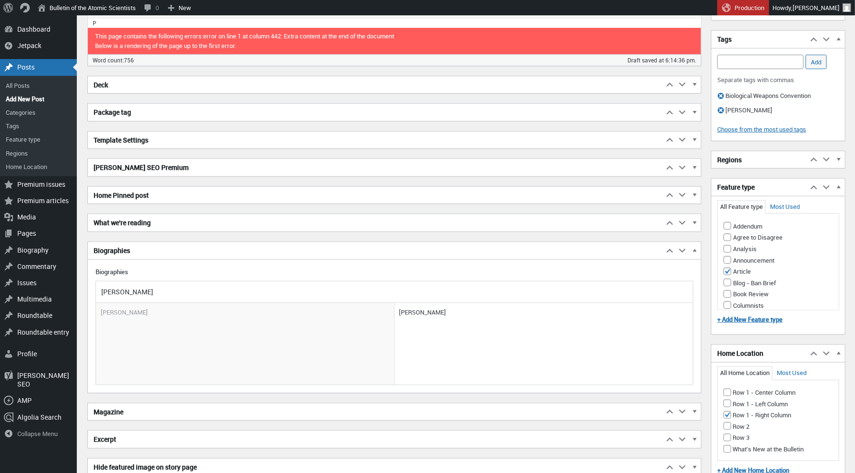
scroll to position [692, 0]
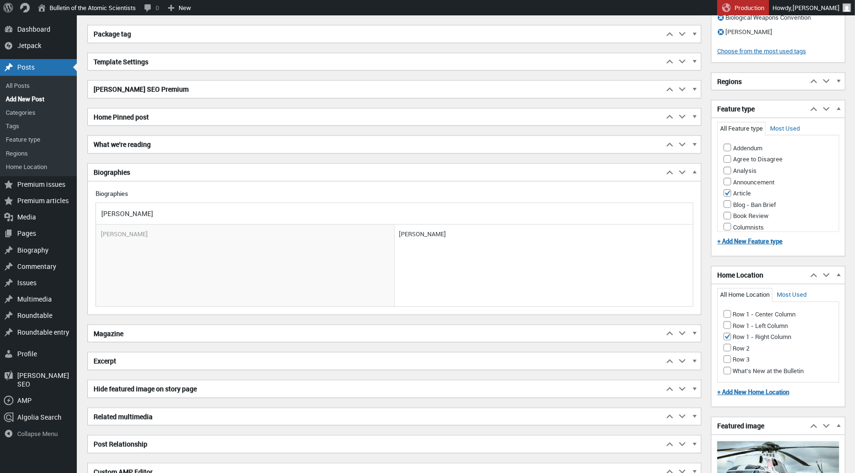
click at [171, 369] on h2 "Excerpt" at bounding box center [376, 361] width 576 height 17
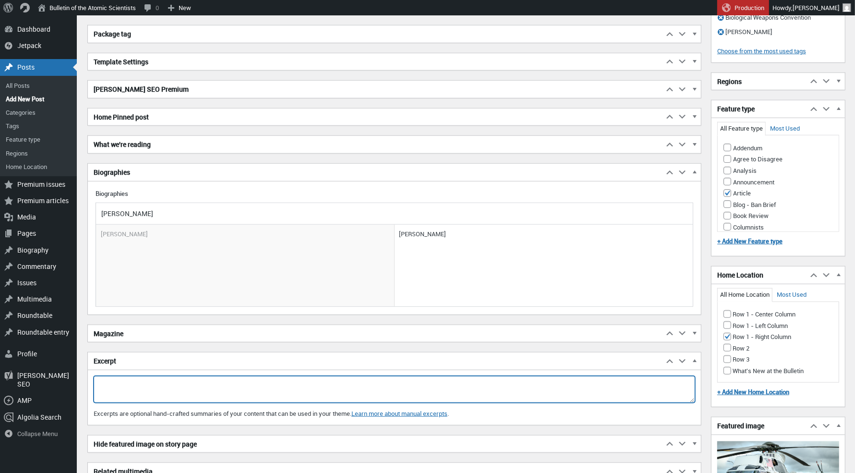
click at [165, 394] on textarea "Excerpt" at bounding box center [395, 389] width 602 height 27
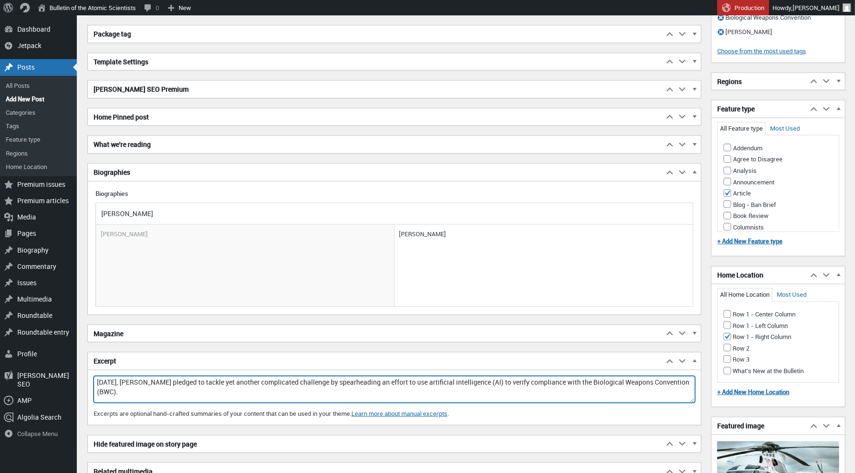
click at [139, 386] on textarea "[DATE], [PERSON_NAME] pledged to tackle yet another complicated challenge by sp…" at bounding box center [395, 389] width 602 height 27
drag, startPoint x: 136, startPoint y: 388, endPoint x: 84, endPoint y: 384, distance: 52.5
click at [84, 384] on div "Menu About WordPress About WordPress Get Involved [DOMAIN_NAME] Documentation L…" at bounding box center [466, 124] width 778 height 1603
drag, startPoint x: 137, startPoint y: 384, endPoint x: 83, endPoint y: 390, distance: 55.2
click at [83, 390] on div "Menu About WordPress About WordPress Get Involved [DOMAIN_NAME] Documentation L…" at bounding box center [466, 124] width 778 height 1603
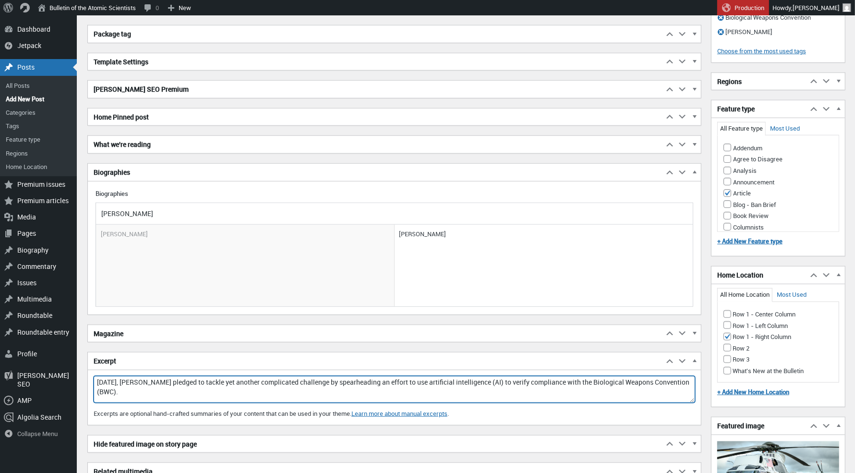
click at [158, 391] on textarea "[DATE], [PERSON_NAME] pledged to tackle yet another complicated challenge by sp…" at bounding box center [395, 389] width 602 height 27
drag, startPoint x: 137, startPoint y: 384, endPoint x: 98, endPoint y: 387, distance: 38.5
click at [99, 387] on textarea "[DATE], [PERSON_NAME] pledged to tackle yet another complicated challenge by sp…" at bounding box center [395, 389] width 602 height 27
drag, startPoint x: 262, startPoint y: 384, endPoint x: 390, endPoint y: 388, distance: 127.8
click at [390, 388] on textarea "President [PERSON_NAME] pledged to tackle yet another complicated challenge by …" at bounding box center [395, 389] width 602 height 27
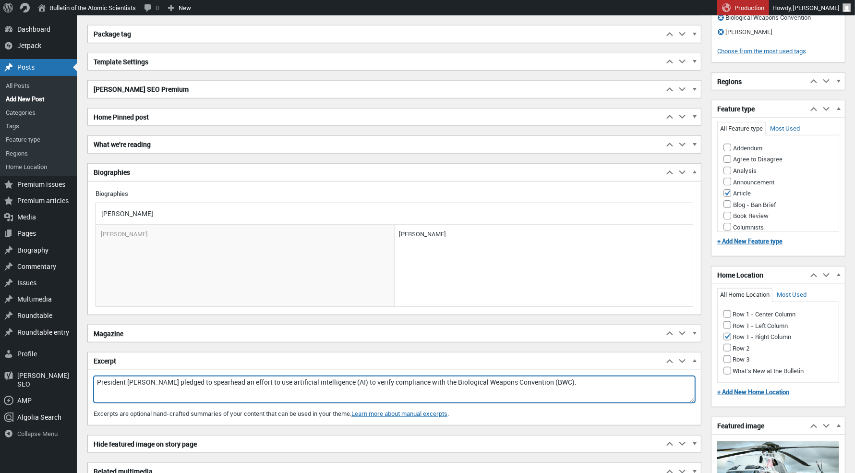
drag, startPoint x: 589, startPoint y: 387, endPoint x: 455, endPoint y: 386, distance: 134.0
click at [455, 386] on textarea "President [PERSON_NAME] pledged to spearhead an effort to use artificial intell…" at bounding box center [395, 389] width 602 height 27
drag, startPoint x: 561, startPoint y: 388, endPoint x: 462, endPoint y: 389, distance: 99.4
click at [462, 389] on textarea "President [PERSON_NAME] pledged to spearhead an effort to use artificial intell…" at bounding box center [395, 389] width 602 height 27
drag, startPoint x: 254, startPoint y: 383, endPoint x: 254, endPoint y: 395, distance: 12.0
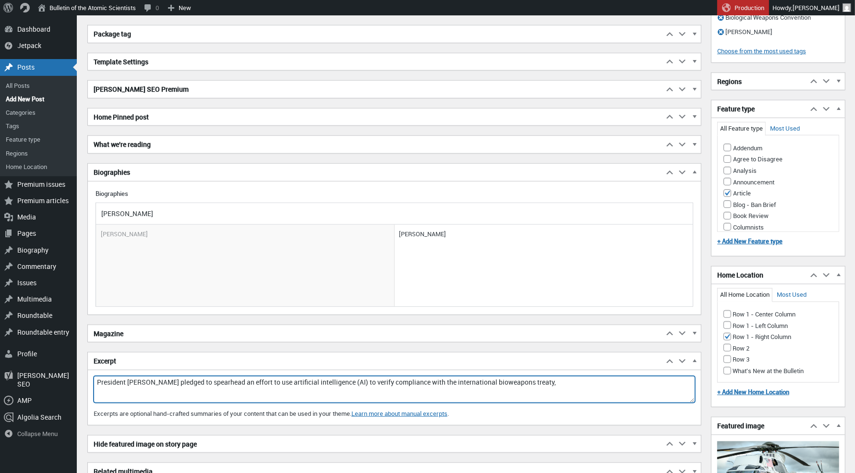
click at [254, 383] on textarea "President [PERSON_NAME] pledged to spearhead an effort to use artificial intell…" at bounding box center [395, 389] width 602 height 27
click at [268, 381] on textarea "President [PERSON_NAME] pledged to spearhead an inernational effort to use arti…" at bounding box center [395, 389] width 602 height 27
click at [291, 383] on textarea "President [PERSON_NAME] pledged to spearhead an inernational effort to use arti…" at bounding box center [395, 389] width 602 height 27
drag, startPoint x: 268, startPoint y: 319, endPoint x: 254, endPoint y: 381, distance: 64.0
click at [254, 381] on textarea "President [PERSON_NAME] pledged to spearhead an inernational effort to use arti…" at bounding box center [395, 389] width 602 height 27
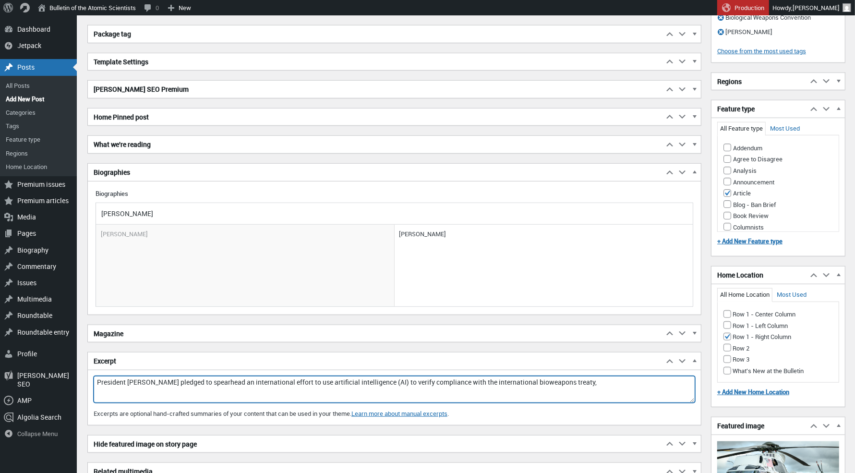
click at [606, 388] on textarea "President [PERSON_NAME] pledged to spearhead an international effort to use art…" at bounding box center [395, 389] width 602 height 27
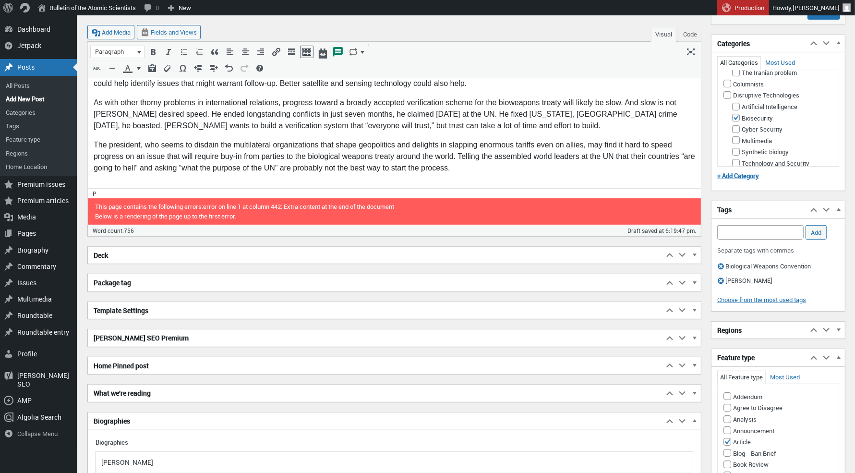
scroll to position [277, 0]
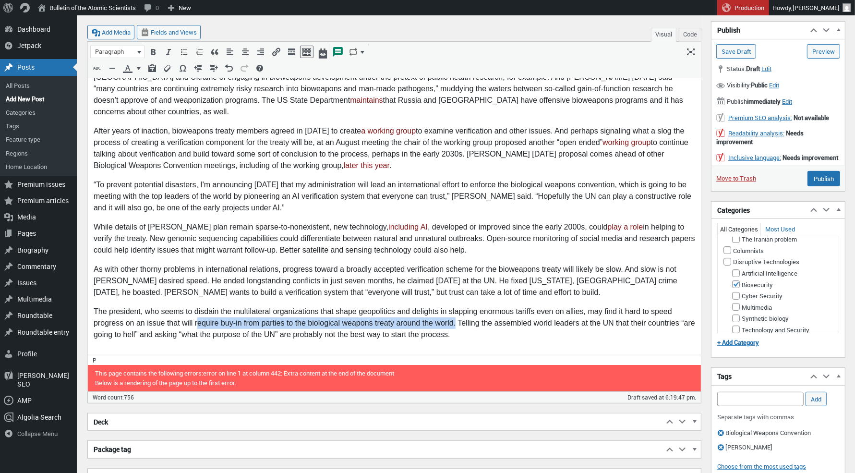
drag, startPoint x: 341, startPoint y: 274, endPoint x: 454, endPoint y: 325, distance: 124.1
click at [454, 325] on p "The president, who seems to disdain the multilateral organizations that shape g…" at bounding box center [394, 323] width 602 height 35
copy p "equire buy-in from parties to the biological weapons treaty around the world."
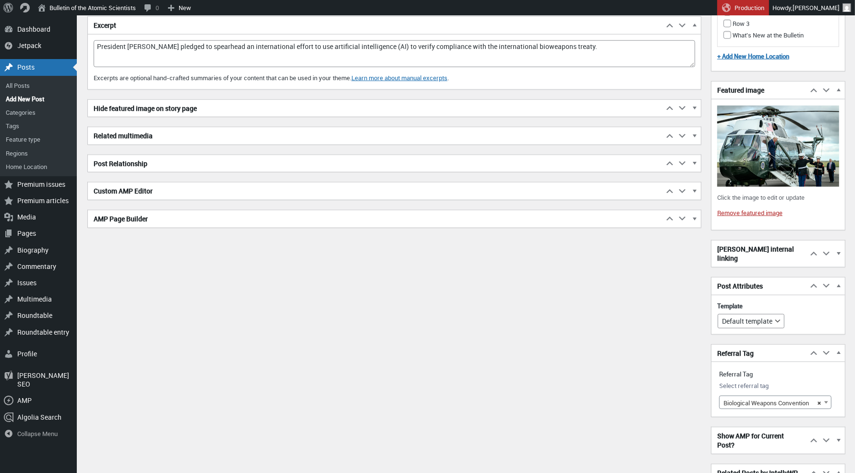
scroll to position [766, 0]
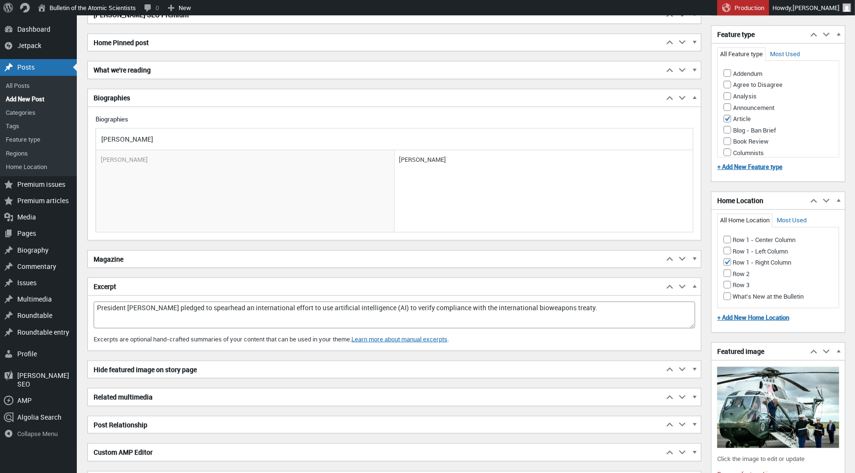
click at [613, 314] on textarea "President [PERSON_NAME] pledged to spearhead an international effort to use art…" at bounding box center [395, 315] width 602 height 27
drag, startPoint x: 367, startPoint y: 432, endPoint x: 311, endPoint y: 313, distance: 131.1
click at [311, 313] on textarea "President [PERSON_NAME] pledged to spearhead an international effort to use art…" at bounding box center [395, 315] width 602 height 27
click at [504, 308] on textarea "President [PERSON_NAME] pledged to spearhead an international effort to verify …" at bounding box center [395, 315] width 602 height 27
drag, startPoint x: 311, startPoint y: 313, endPoint x: 146, endPoint y: 322, distance: 165.9
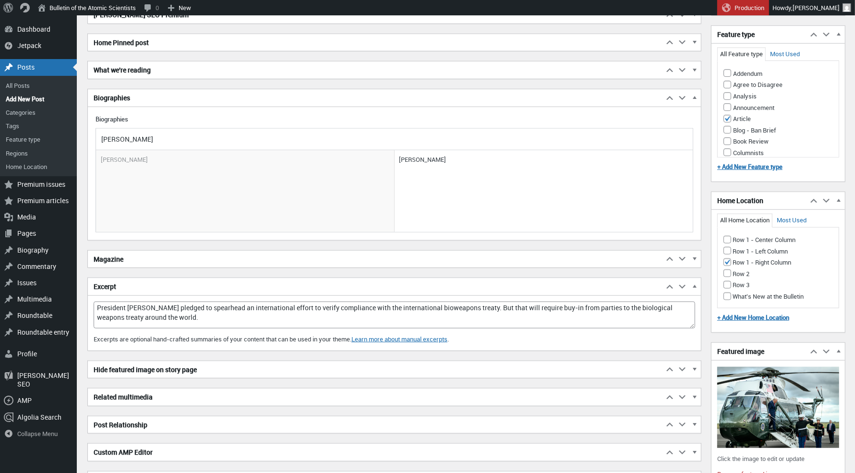
click at [146, 322] on textarea "President [PERSON_NAME] pledged to spearhead an international effort to verify …" at bounding box center [395, 315] width 602 height 27
click at [123, 324] on textarea "President [PERSON_NAME] pledged to spearhead an international effort to verify …" at bounding box center [395, 315] width 602 height 27
drag, startPoint x: 442, startPoint y: 311, endPoint x: 420, endPoint y: 329, distance: 28.7
click at [399, 310] on textarea "President [PERSON_NAME] pledged to spearhead an international effort to verify …" at bounding box center [395, 315] width 602 height 27
click at [460, 309] on textarea "President [PERSON_NAME] pledged to spearhead an international effort to verify …" at bounding box center [395, 315] width 602 height 27
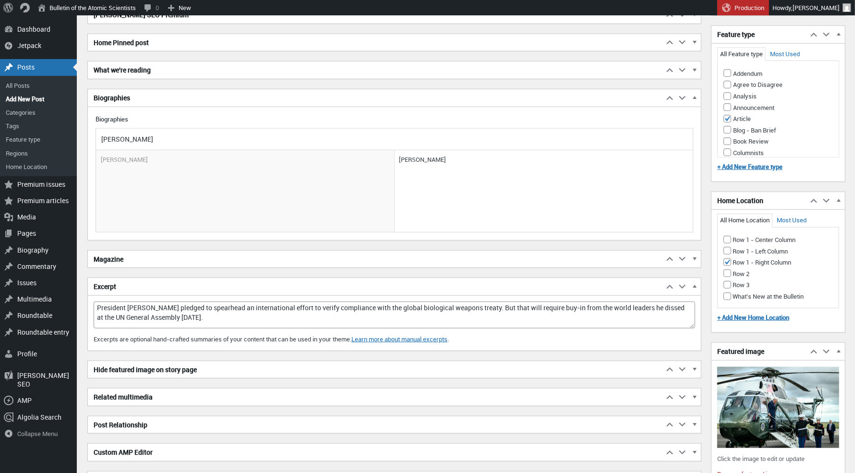
click at [504, 311] on textarea "President [PERSON_NAME] pledged to spearhead an international effort to verify …" at bounding box center [395, 315] width 602 height 27
drag, startPoint x: 318, startPoint y: 311, endPoint x: 318, endPoint y: 321, distance: 10.1
click at [318, 311] on textarea "President [PERSON_NAME] pledged to spearhead an international effort to verify …" at bounding box center [395, 315] width 602 height 27
click at [534, 312] on textarea "President [PERSON_NAME] pledged to spearhead an international effort to use AI …" at bounding box center [395, 315] width 602 height 27
click at [280, 321] on textarea "President [PERSON_NAME] pledged to spearhead an international effort to use AI …" at bounding box center [395, 315] width 602 height 27
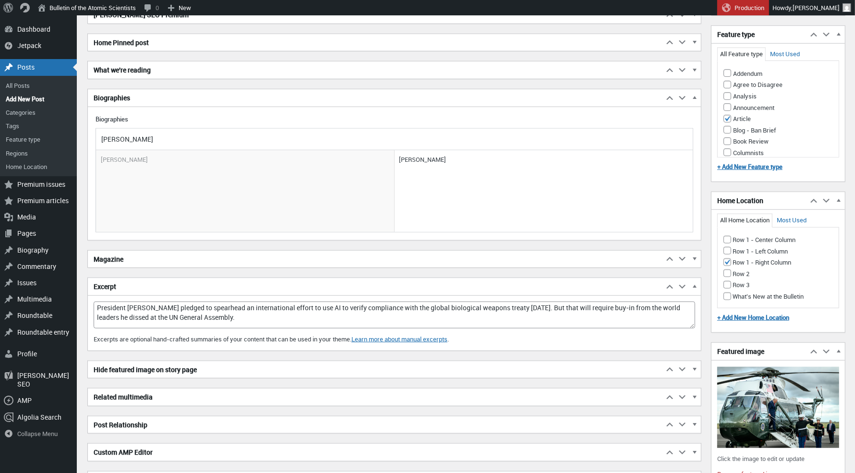
click at [567, 308] on textarea "President [PERSON_NAME] pledged to spearhead an international effort to use AI …" at bounding box center [395, 315] width 602 height 27
drag, startPoint x: 218, startPoint y: 319, endPoint x: 134, endPoint y: 319, distance: 84.0
click at [134, 319] on textarea "President [PERSON_NAME] pledged to spearhead an international effort to use AI …" at bounding box center [395, 315] width 602 height 27
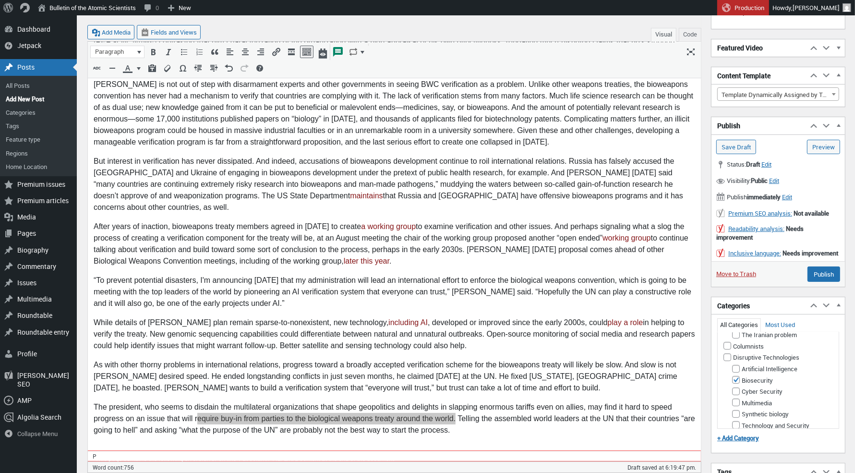
scroll to position [173, 0]
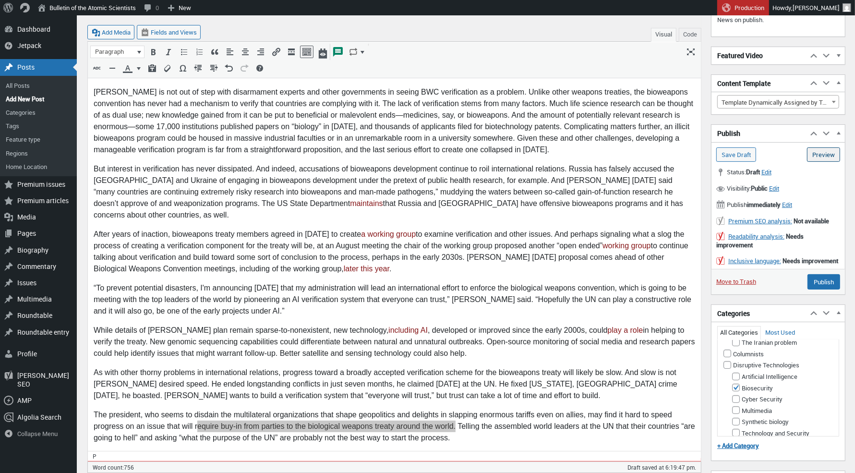
type textarea "President [PERSON_NAME] pledged to spearhead an international effort to use AI …"
click at [817, 162] on link "Preview (opens in a new tab)" at bounding box center [823, 154] width 33 height 14
click at [832, 287] on input "Publish" at bounding box center [824, 281] width 33 height 15
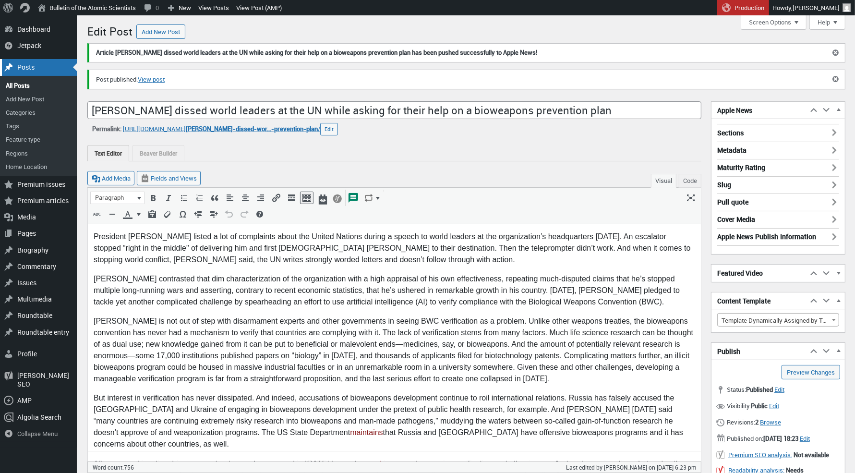
click at [35, 66] on div "Posts" at bounding box center [38, 67] width 77 height 16
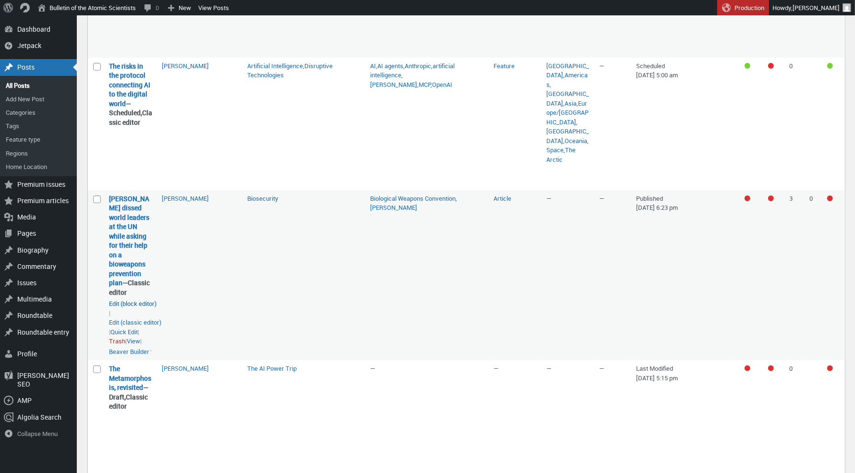
scroll to position [222, 0]
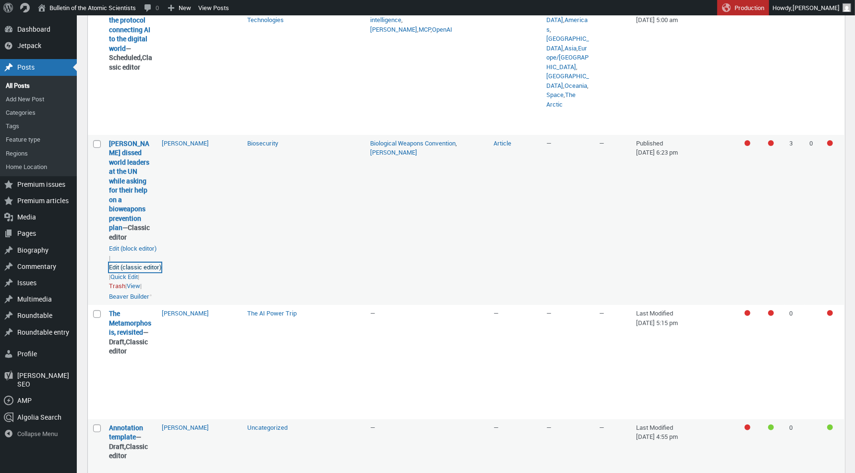
click at [145, 272] on link "Edit (classic editor)" at bounding box center [135, 268] width 52 height 10
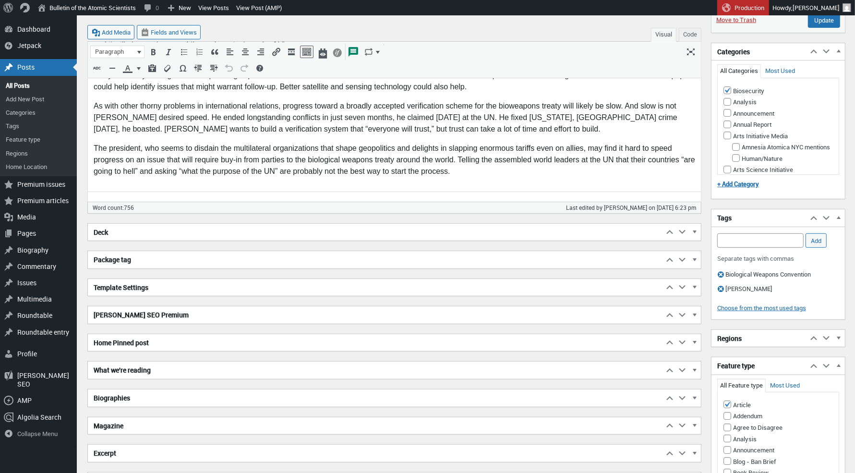
scroll to position [495, 0]
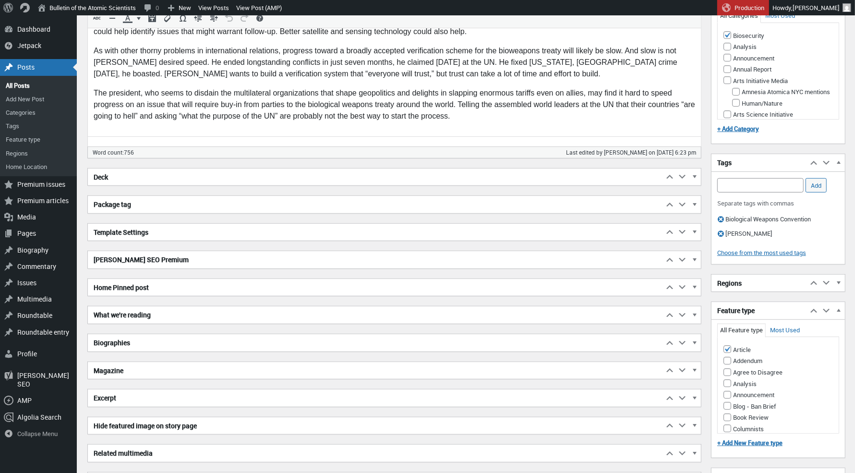
click at [126, 400] on h2 "Excerpt" at bounding box center [376, 397] width 576 height 17
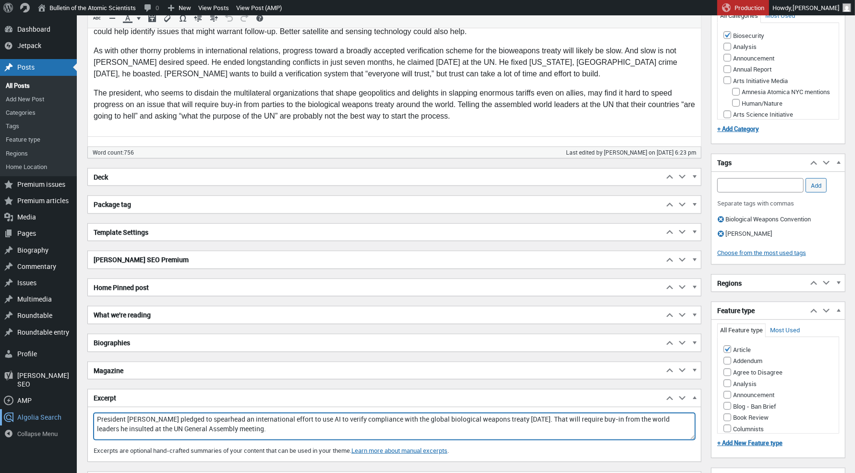
drag, startPoint x: 311, startPoint y: 435, endPoint x: 57, endPoint y: 411, distance: 255.2
click at [57, 411] on div "Skip to main content Skip to toolbar Dashboard Dashboard Home Jetpack Jetpack M…" at bounding box center [427, 324] width 855 height 1608
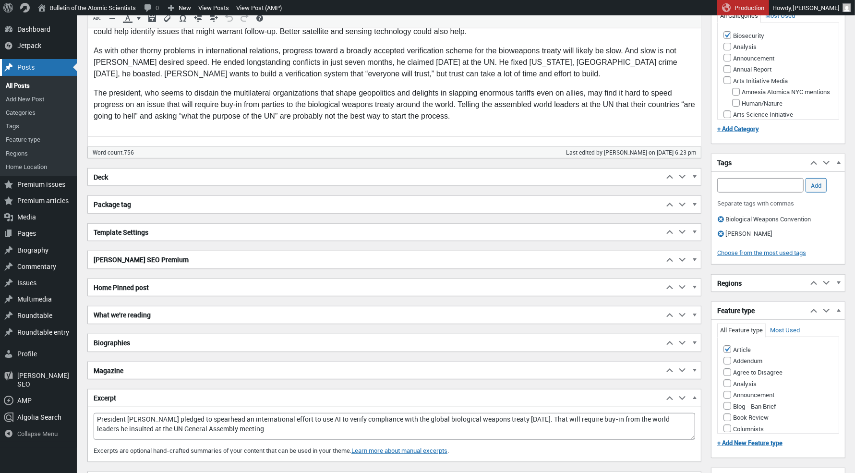
click at [40, 62] on div "Posts" at bounding box center [38, 67] width 77 height 16
